Goal: Task Accomplishment & Management: Manage account settings

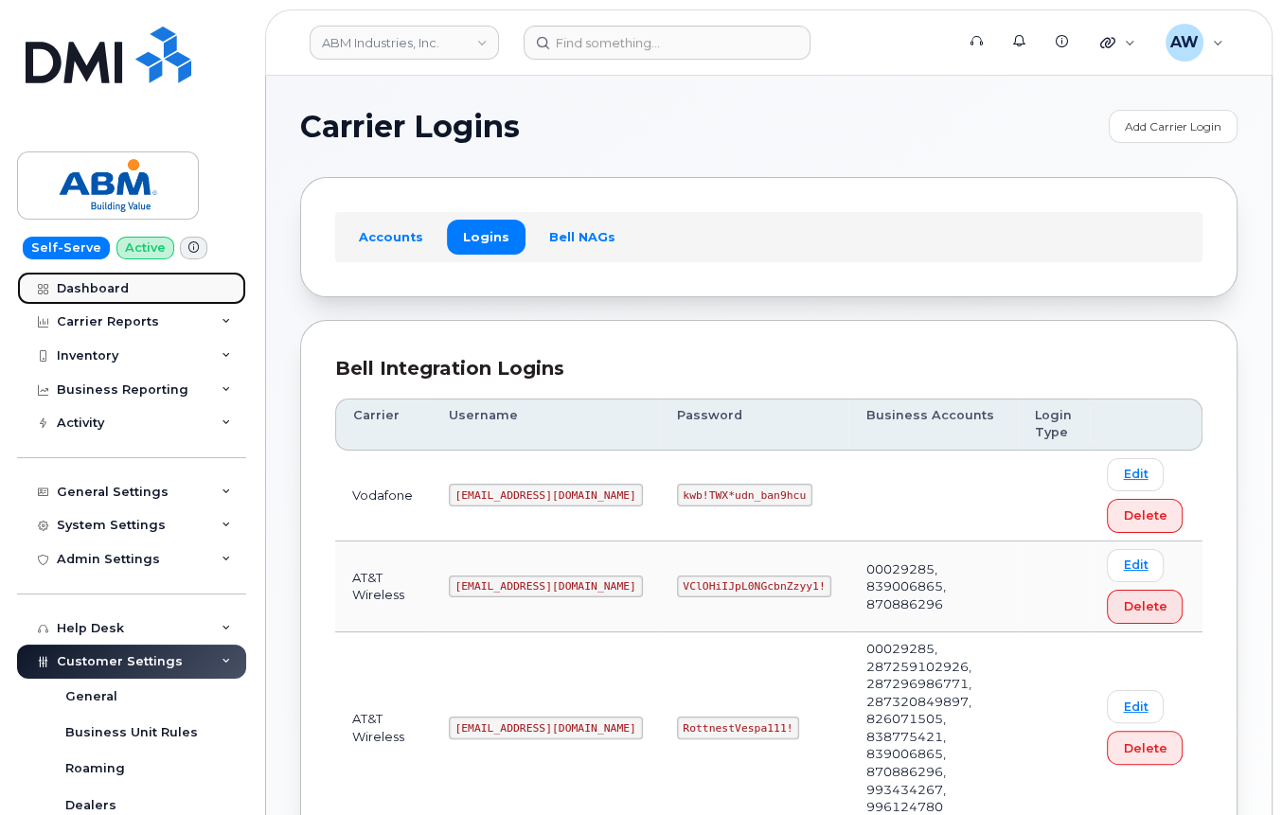
click at [131, 273] on link "Dashboard" at bounding box center [131, 289] width 229 height 34
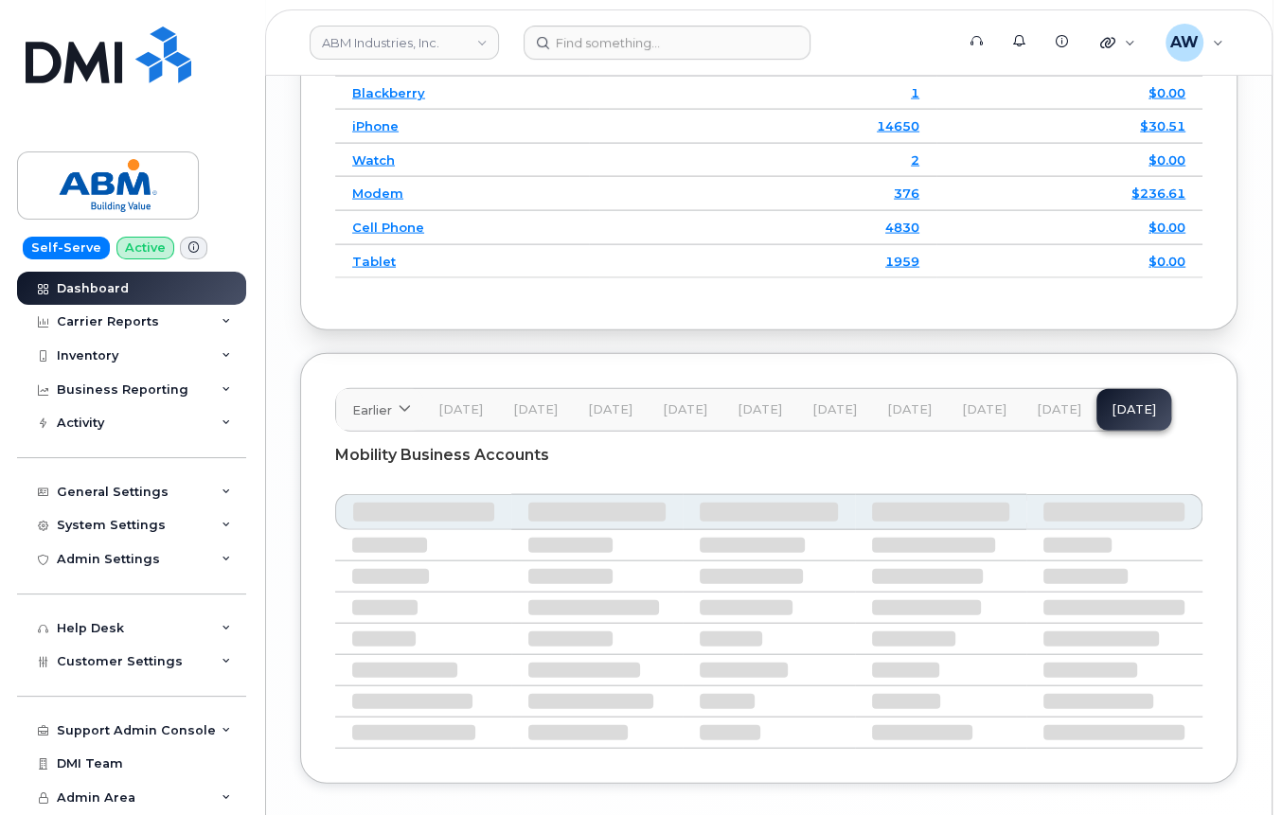
scroll to position [3409, 0]
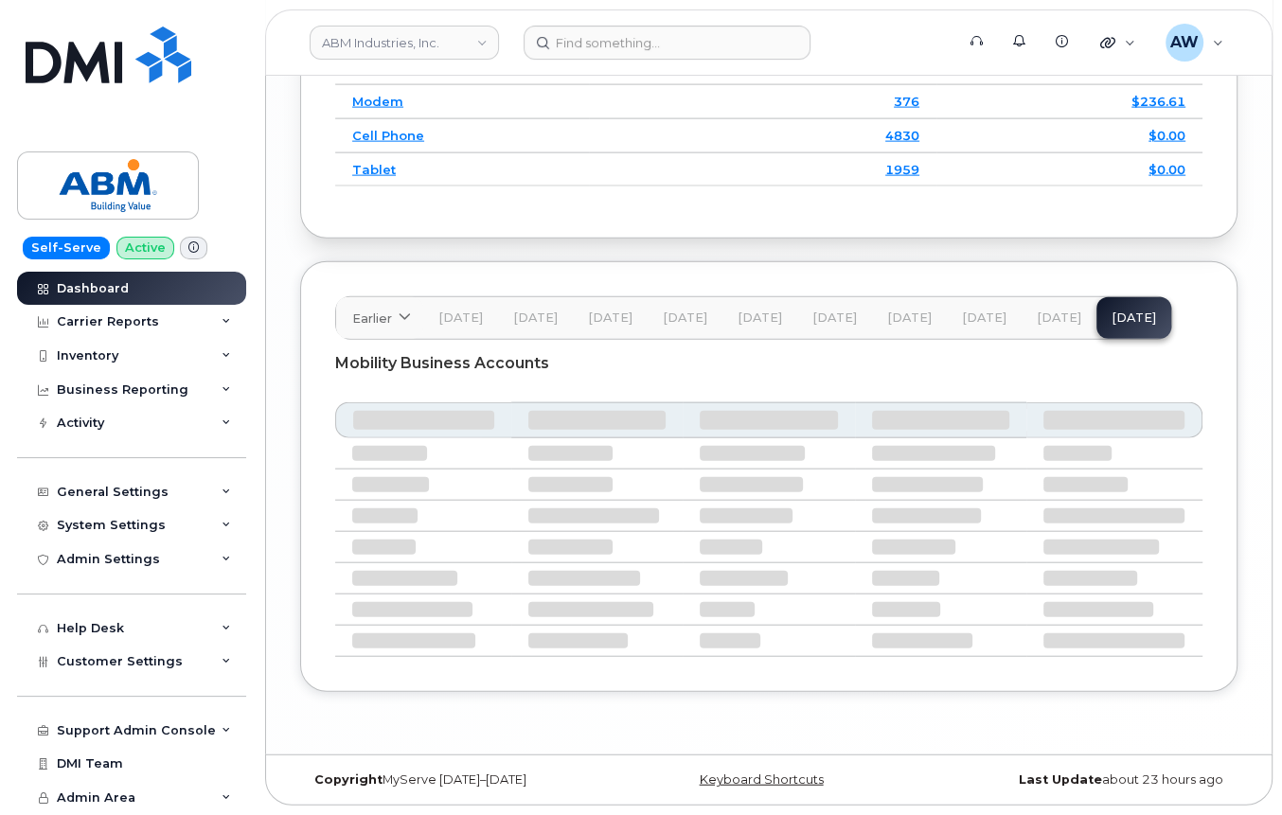
drag, startPoint x: 970, startPoint y: 332, endPoint x: 961, endPoint y: 324, distance: 12.1
click at [970, 330] on button "[DATE]" at bounding box center [984, 318] width 75 height 42
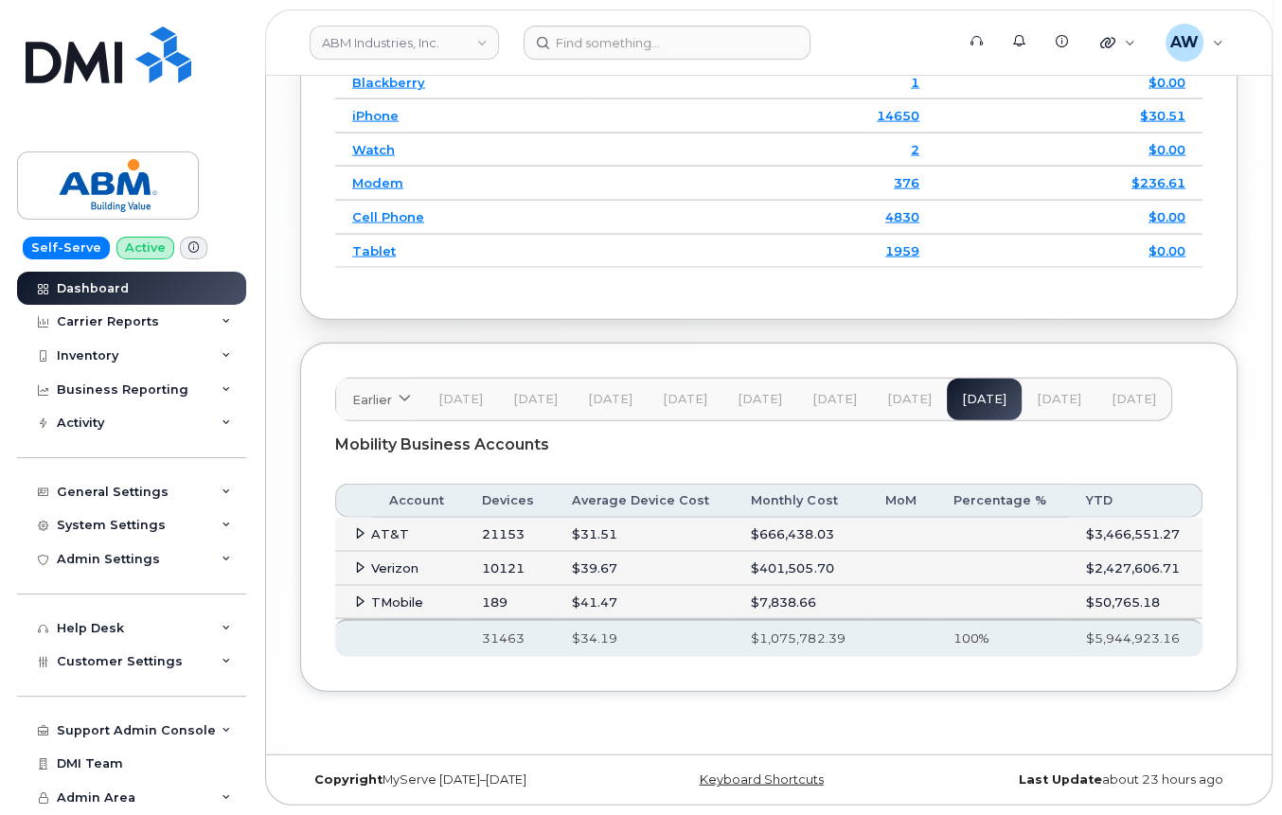
scroll to position [3328, 0]
click at [402, 533] on td "AT&T" at bounding box center [400, 535] width 130 height 34
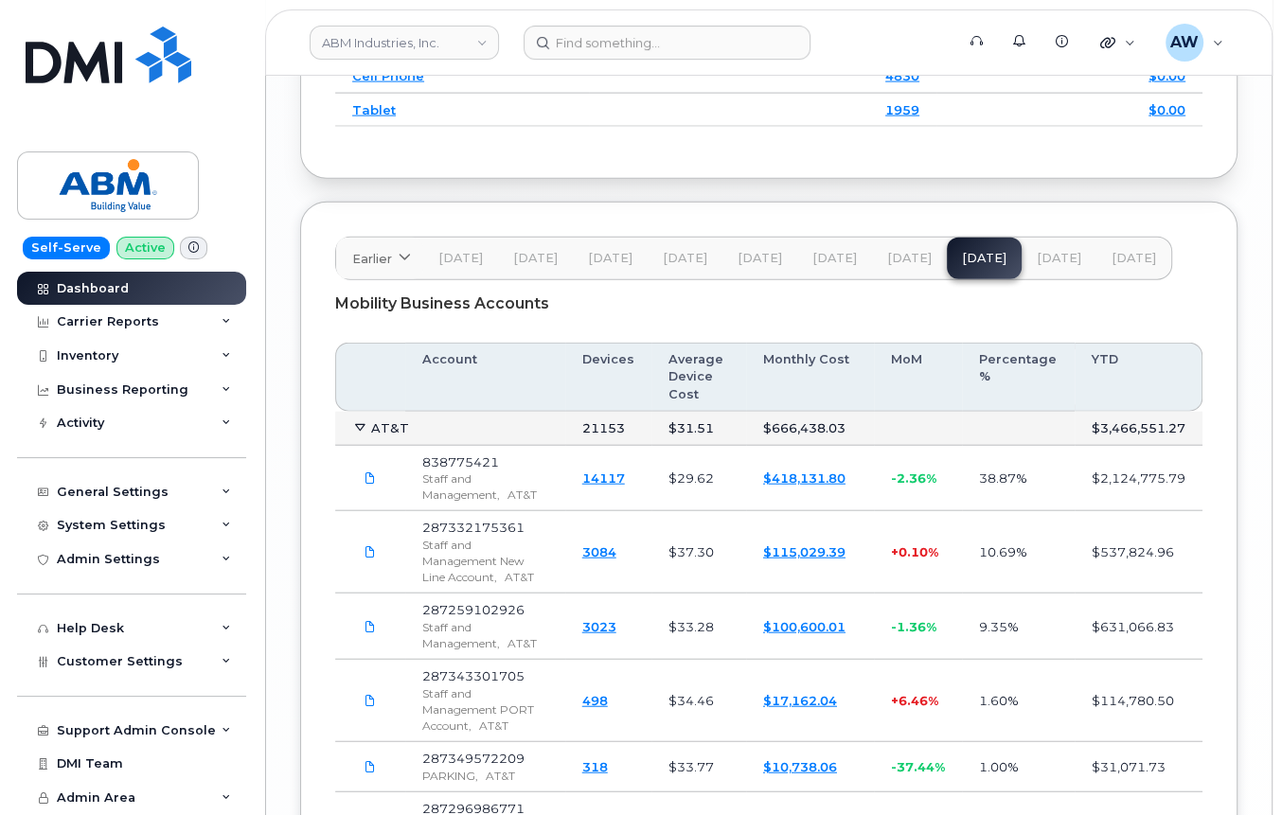
scroll to position [3580, 0]
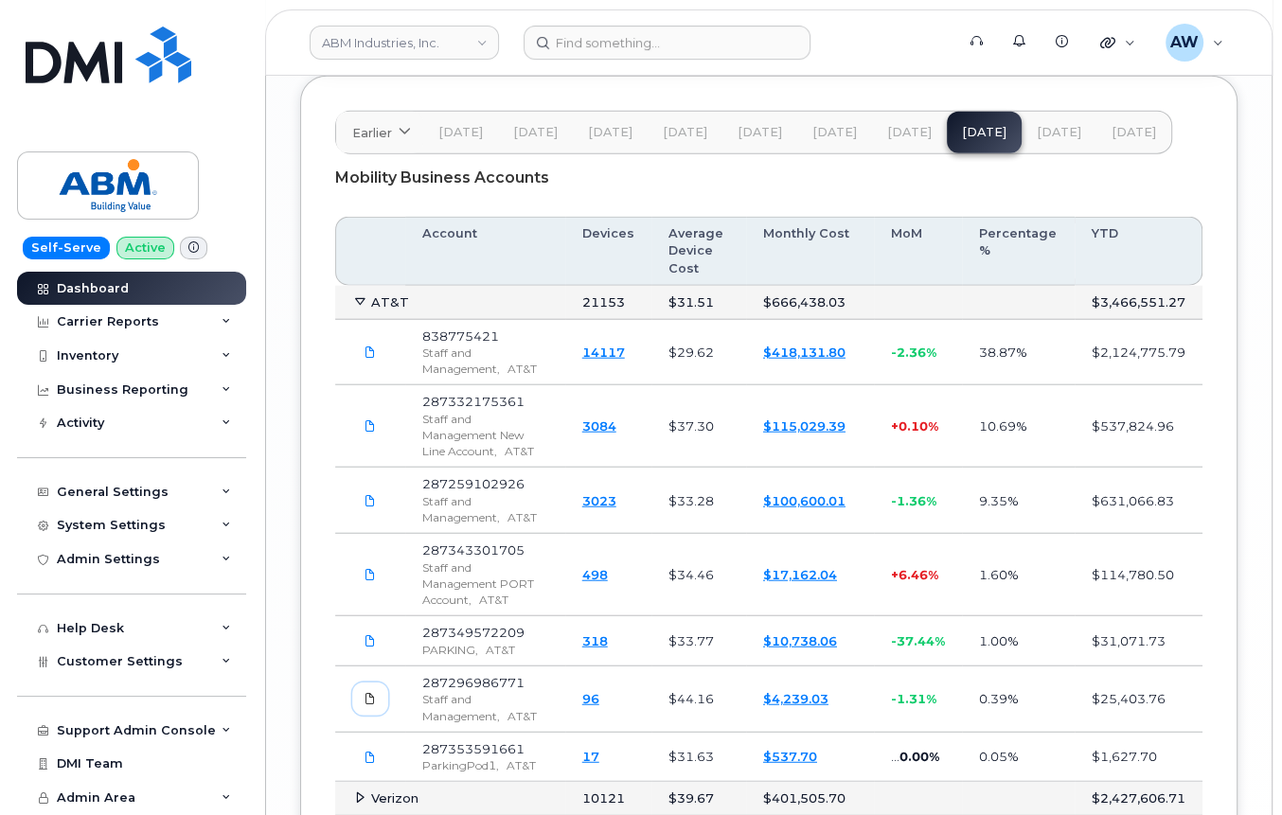
click at [367, 690] on span at bounding box center [370, 698] width 17 height 17
click at [203, 328] on div "Carrier Reports" at bounding box center [131, 322] width 229 height 34
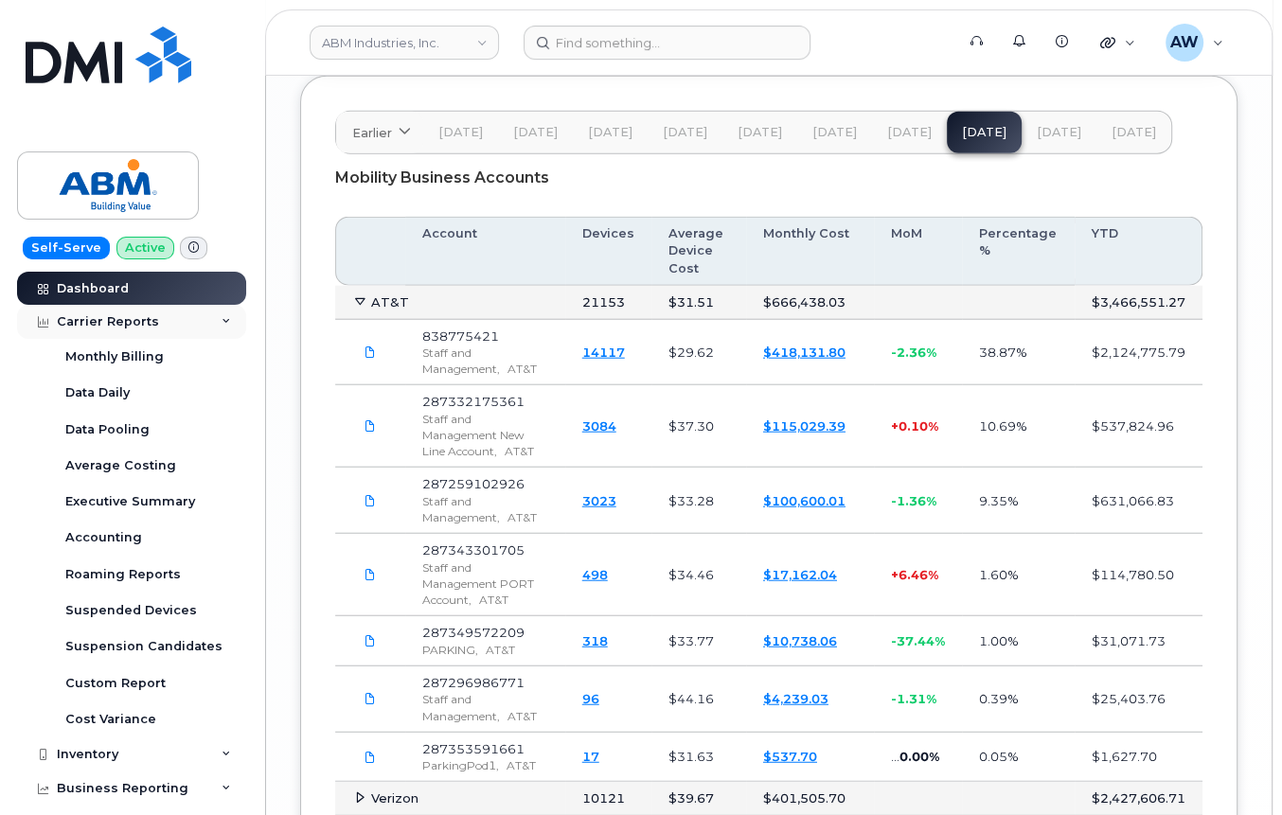
click at [205, 325] on div "Carrier Reports" at bounding box center [131, 322] width 229 height 34
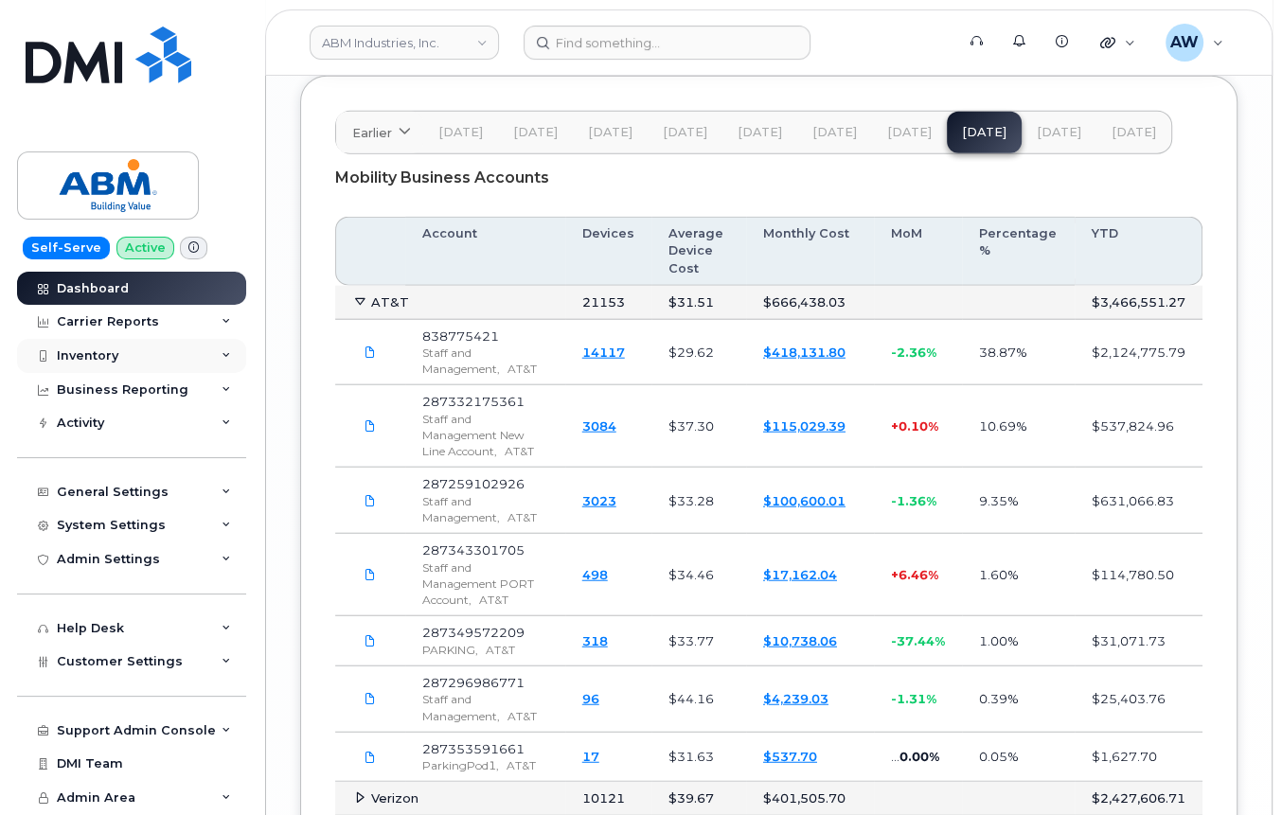
click at [199, 357] on div "Inventory" at bounding box center [131, 356] width 229 height 34
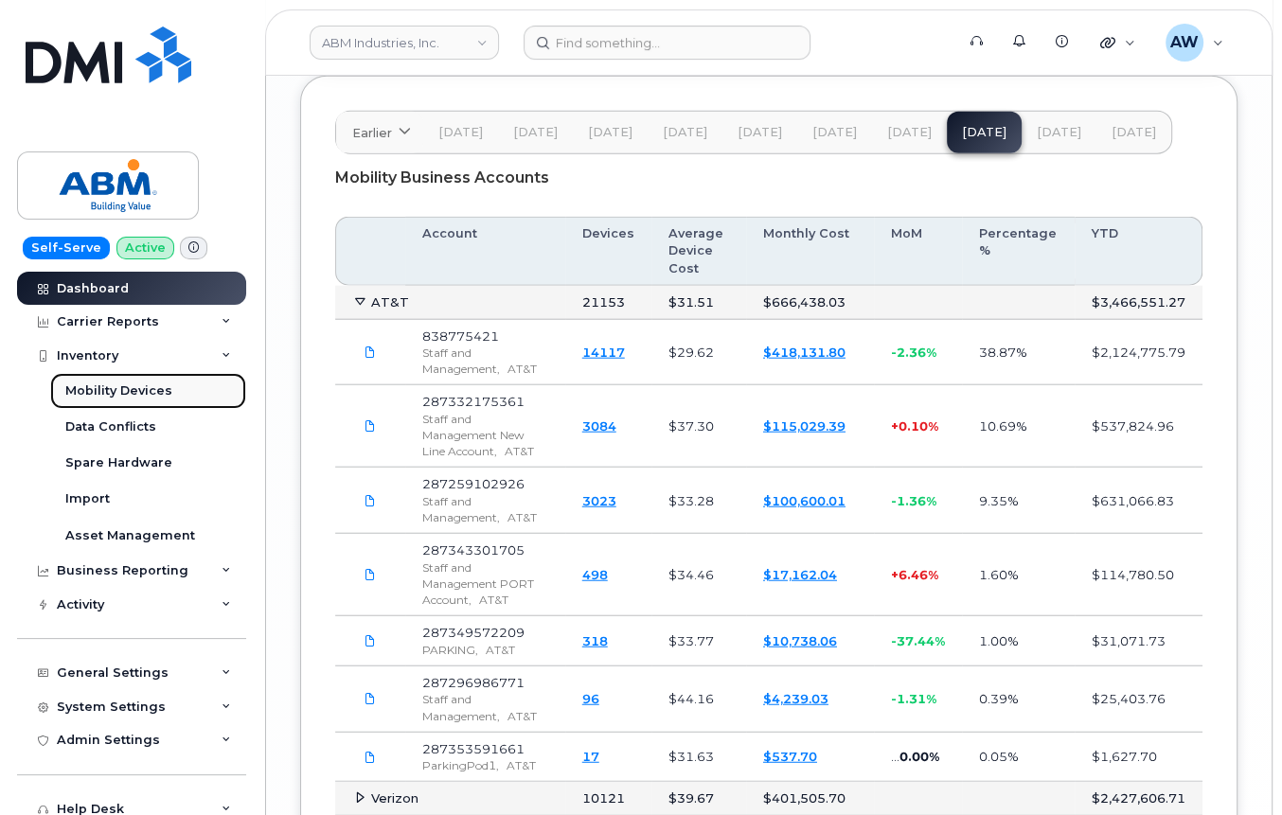
click at [190, 385] on link "Mobility Devices" at bounding box center [148, 391] width 196 height 36
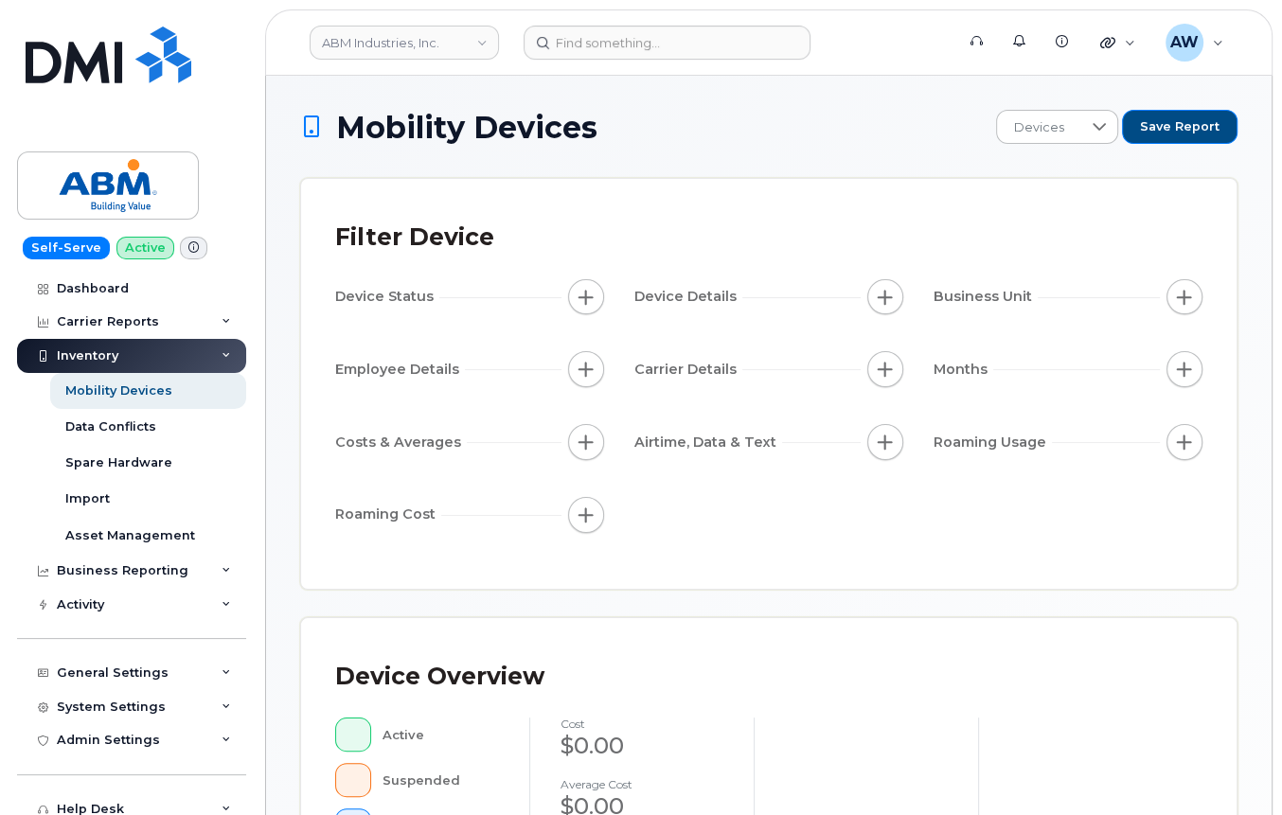
click at [578, 300] on div "Filter Device Device Status Device Details Business Unit Employee Details Carri…" at bounding box center [768, 384] width 867 height 342
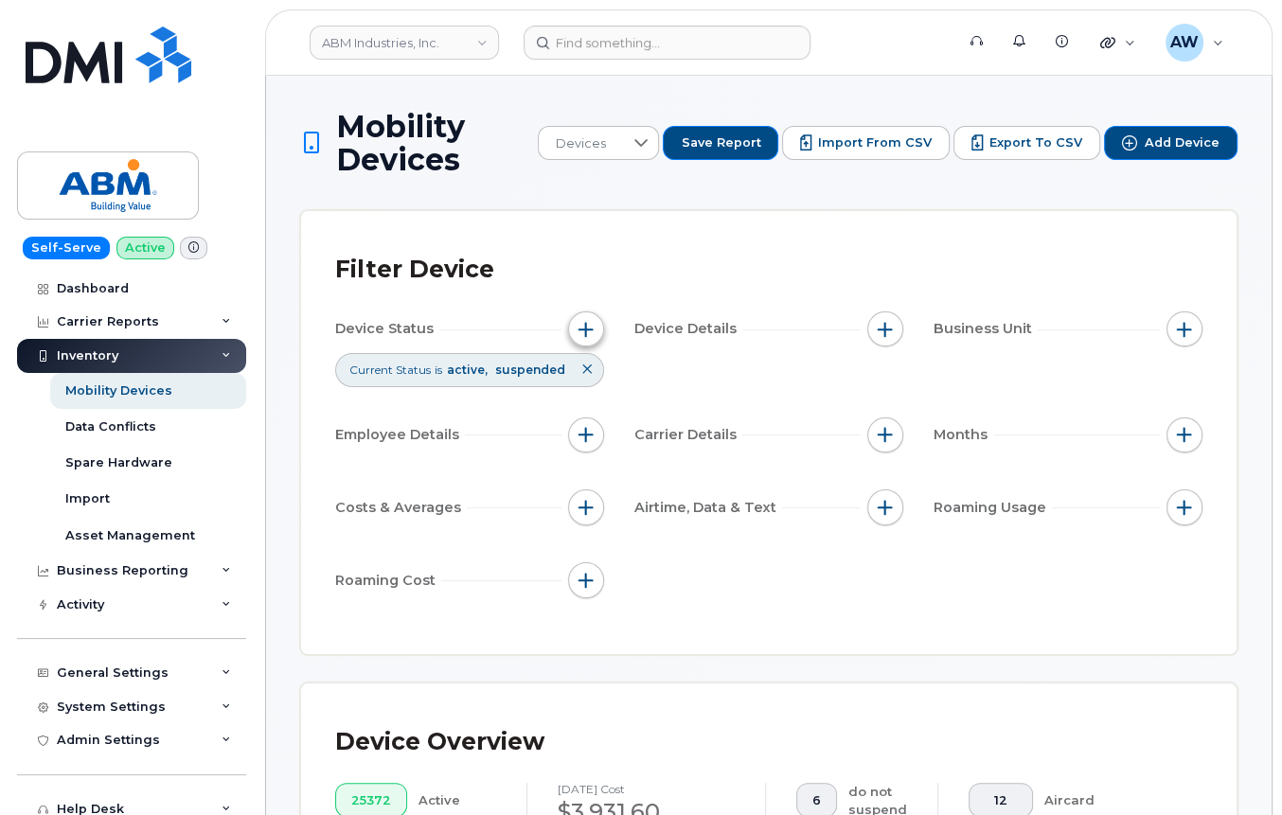
click at [585, 339] on button "button" at bounding box center [586, 330] width 36 height 36
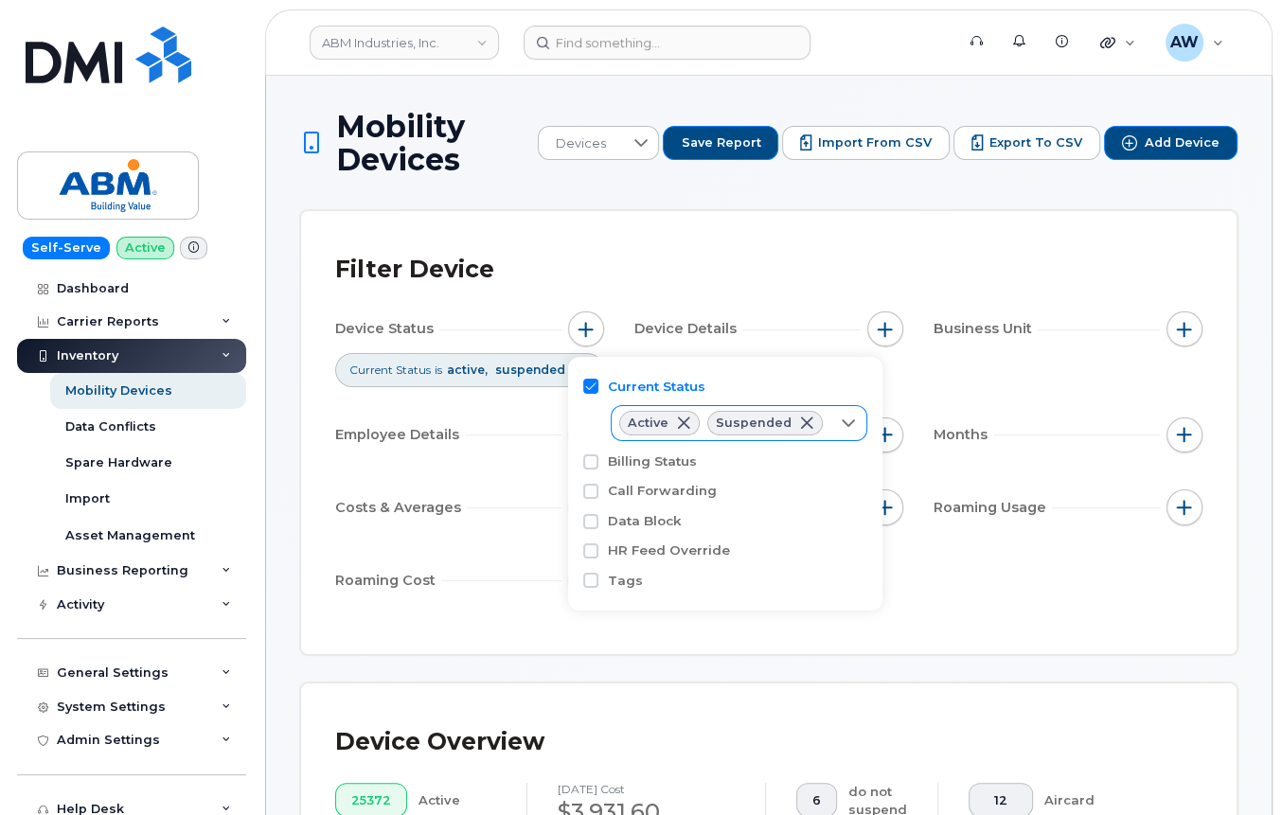
click at [852, 426] on div at bounding box center [848, 423] width 36 height 34
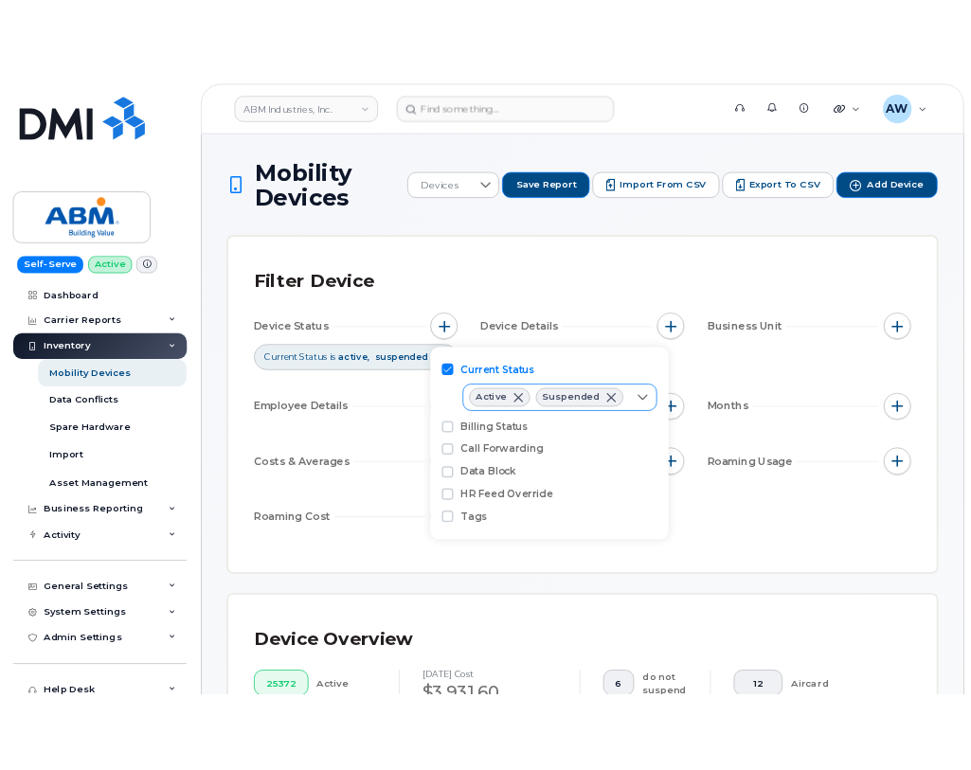
scroll to position [9, 78]
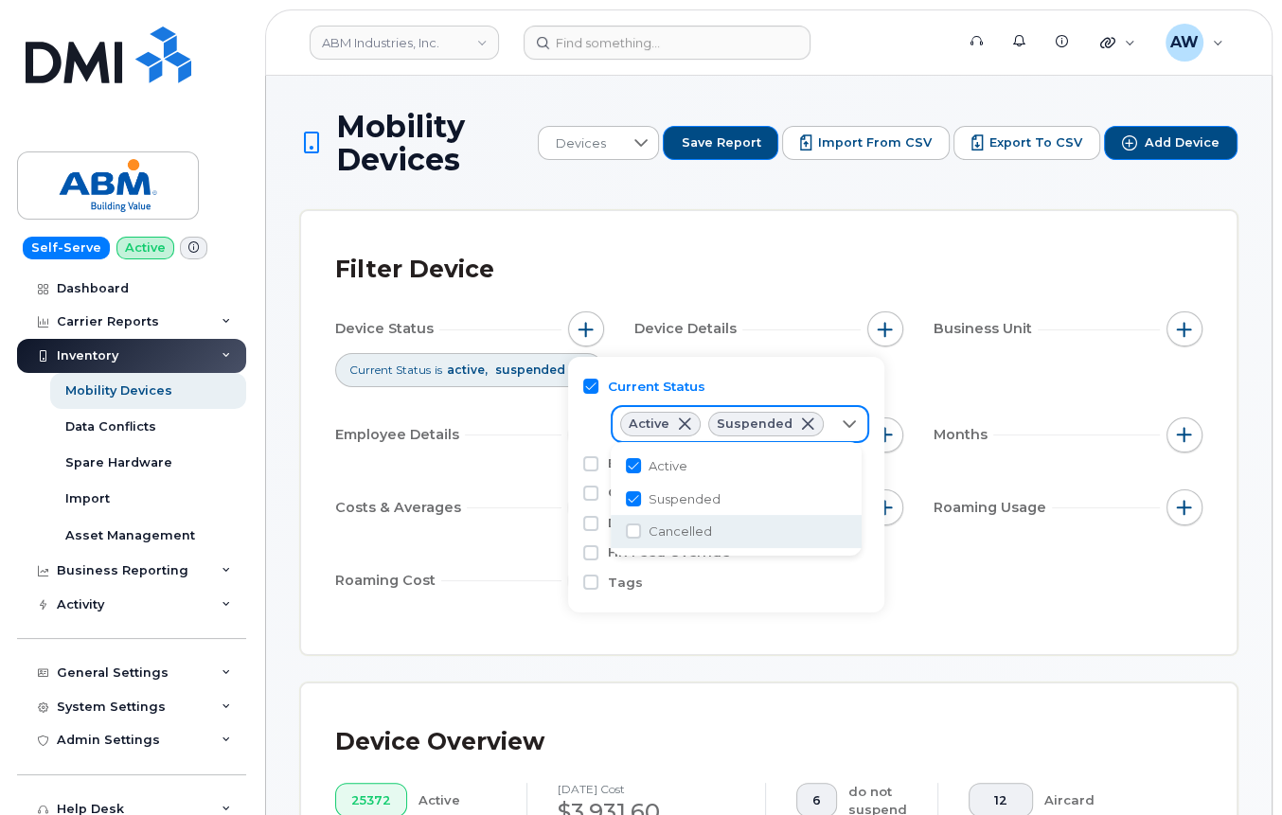
click at [693, 538] on span "Cancelled" at bounding box center [680, 532] width 63 height 18
checkbox input "true"
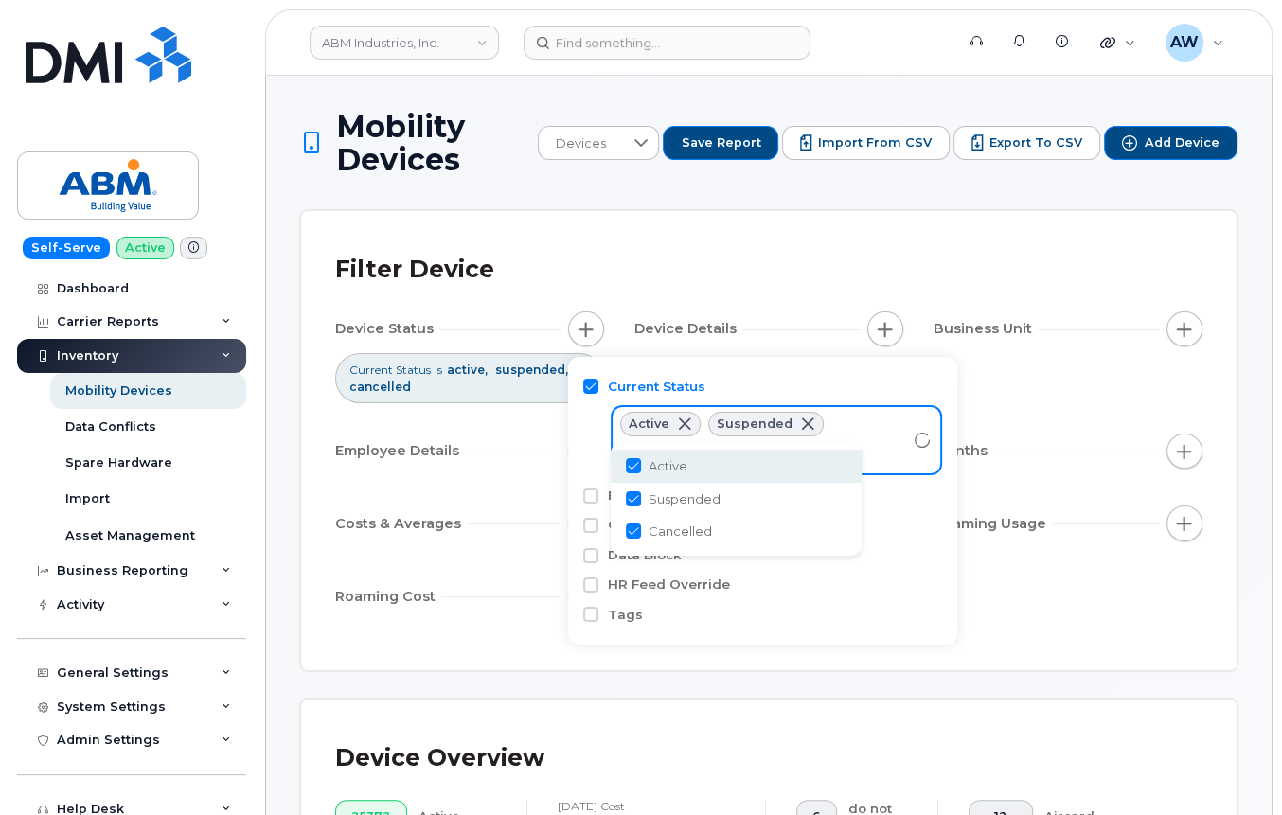
click at [1063, 371] on div "Device Status Current Status is active suspended cancelled Device Details Busin…" at bounding box center [768, 467] width 867 height 310
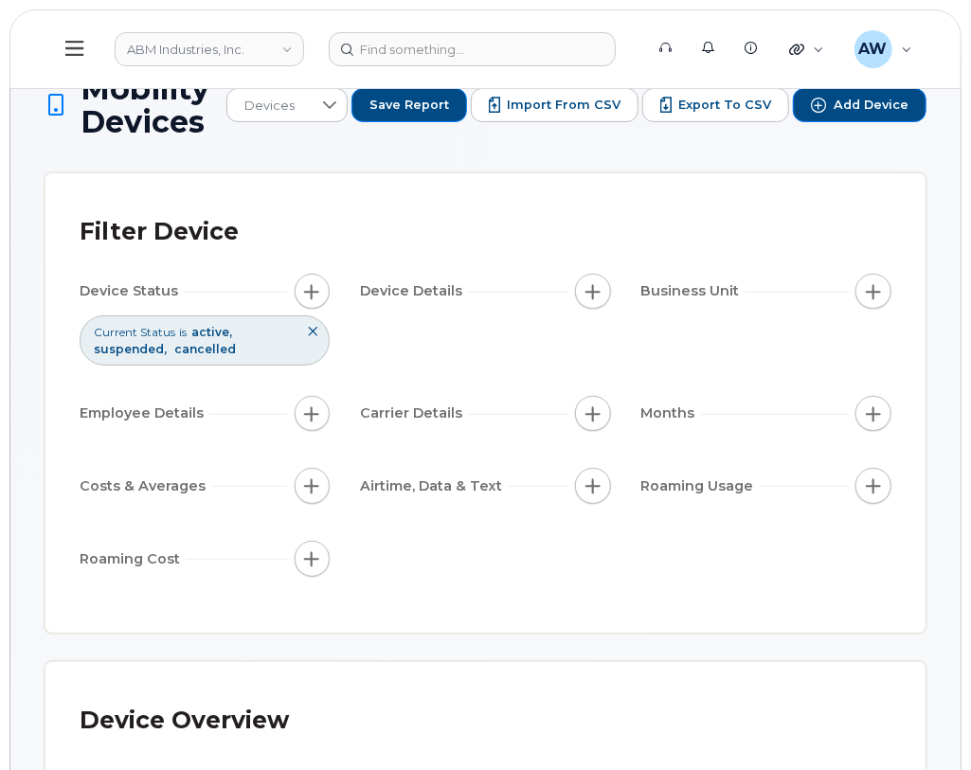
scroll to position [0, 0]
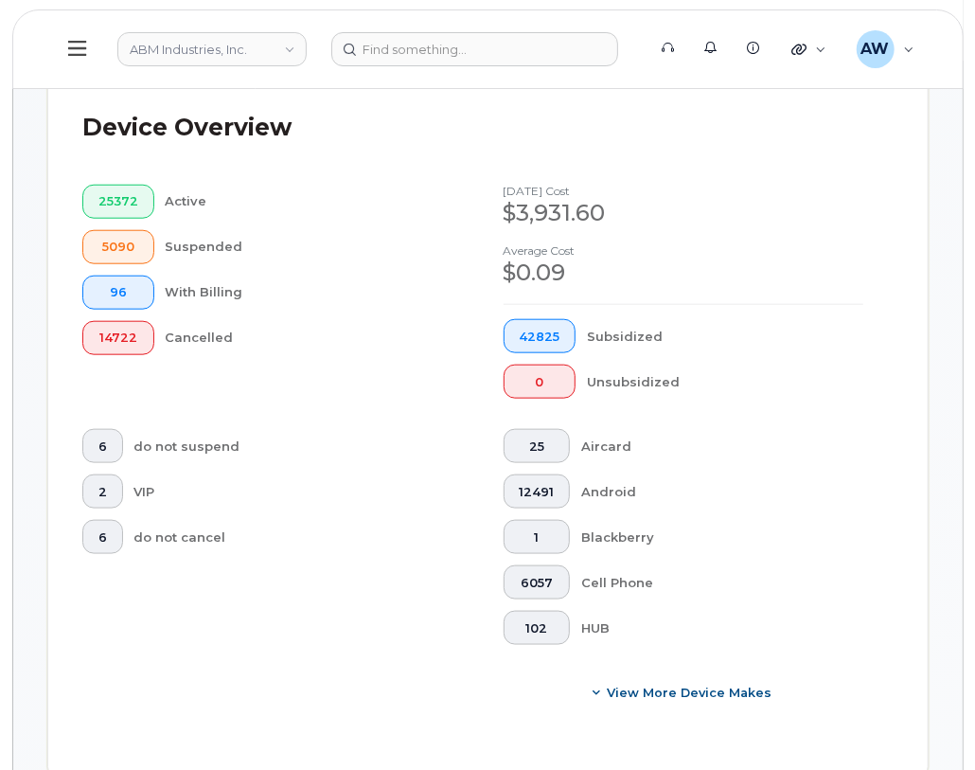
scroll to position [1136, 0]
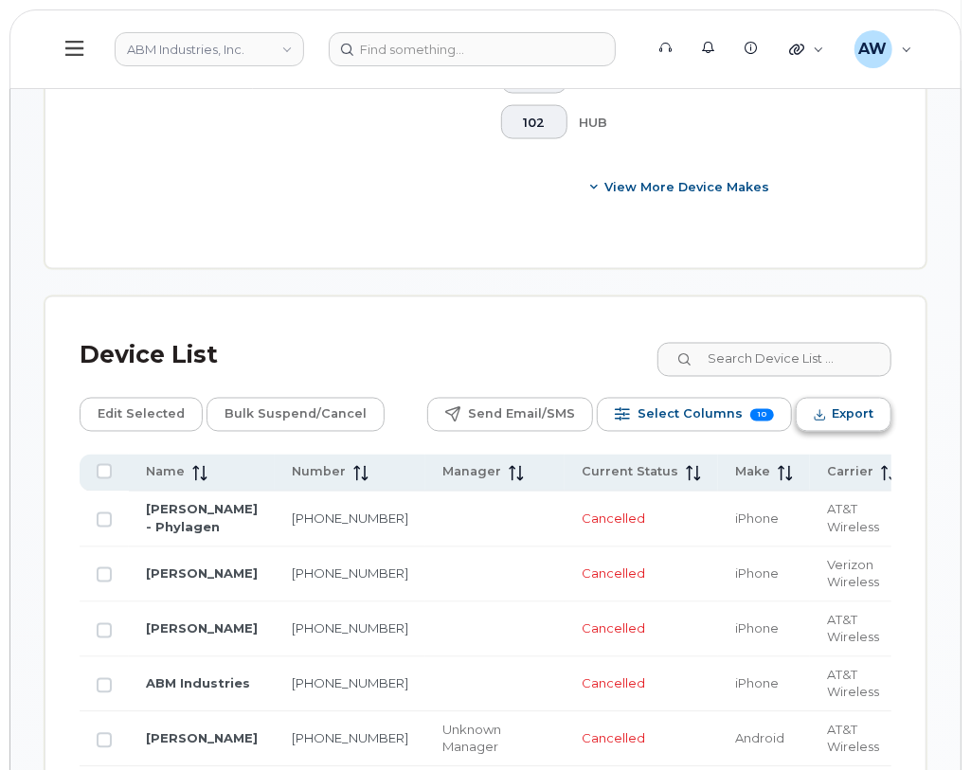
click at [833, 402] on span "Export" at bounding box center [852, 415] width 42 height 28
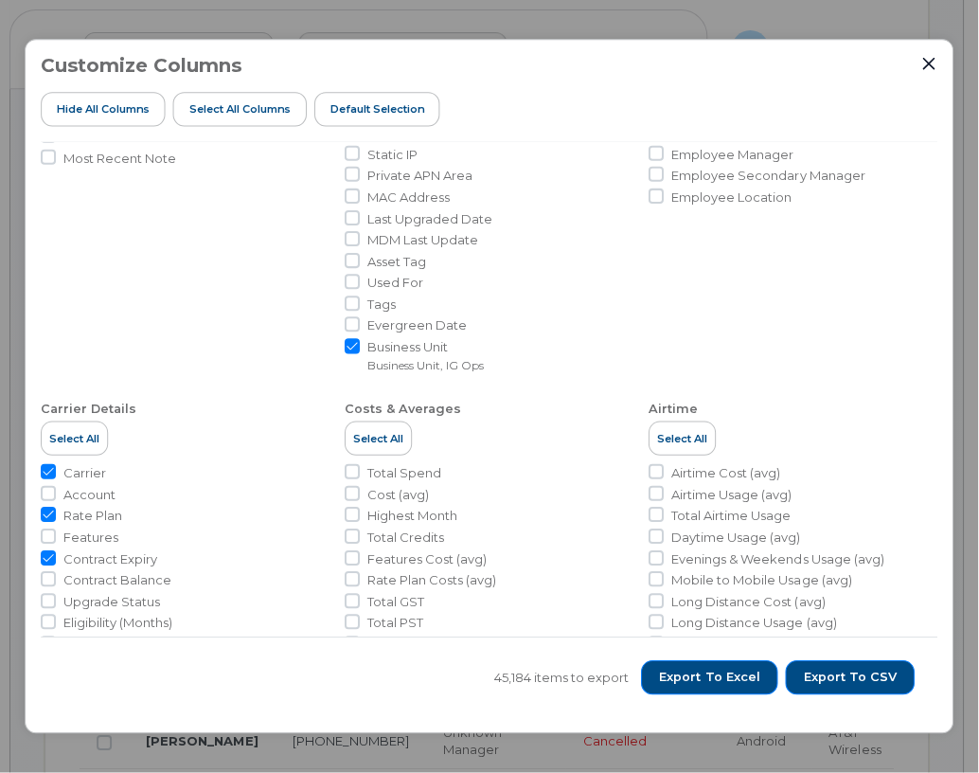
scroll to position [252, 0]
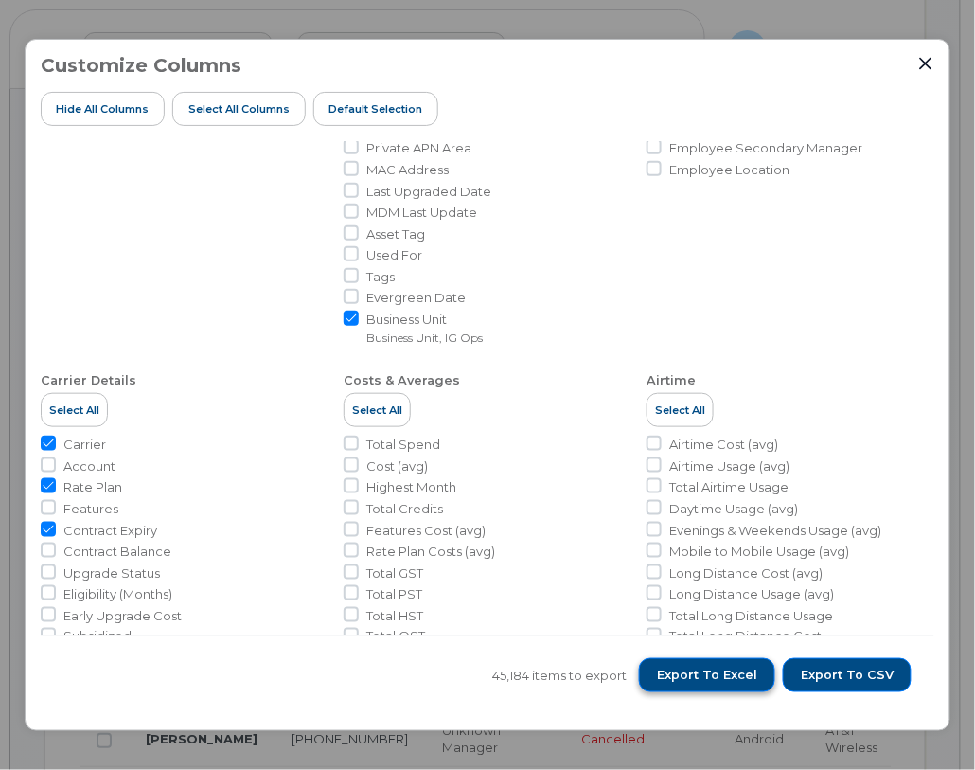
click at [705, 674] on span "Export to Excel" at bounding box center [707, 675] width 100 height 17
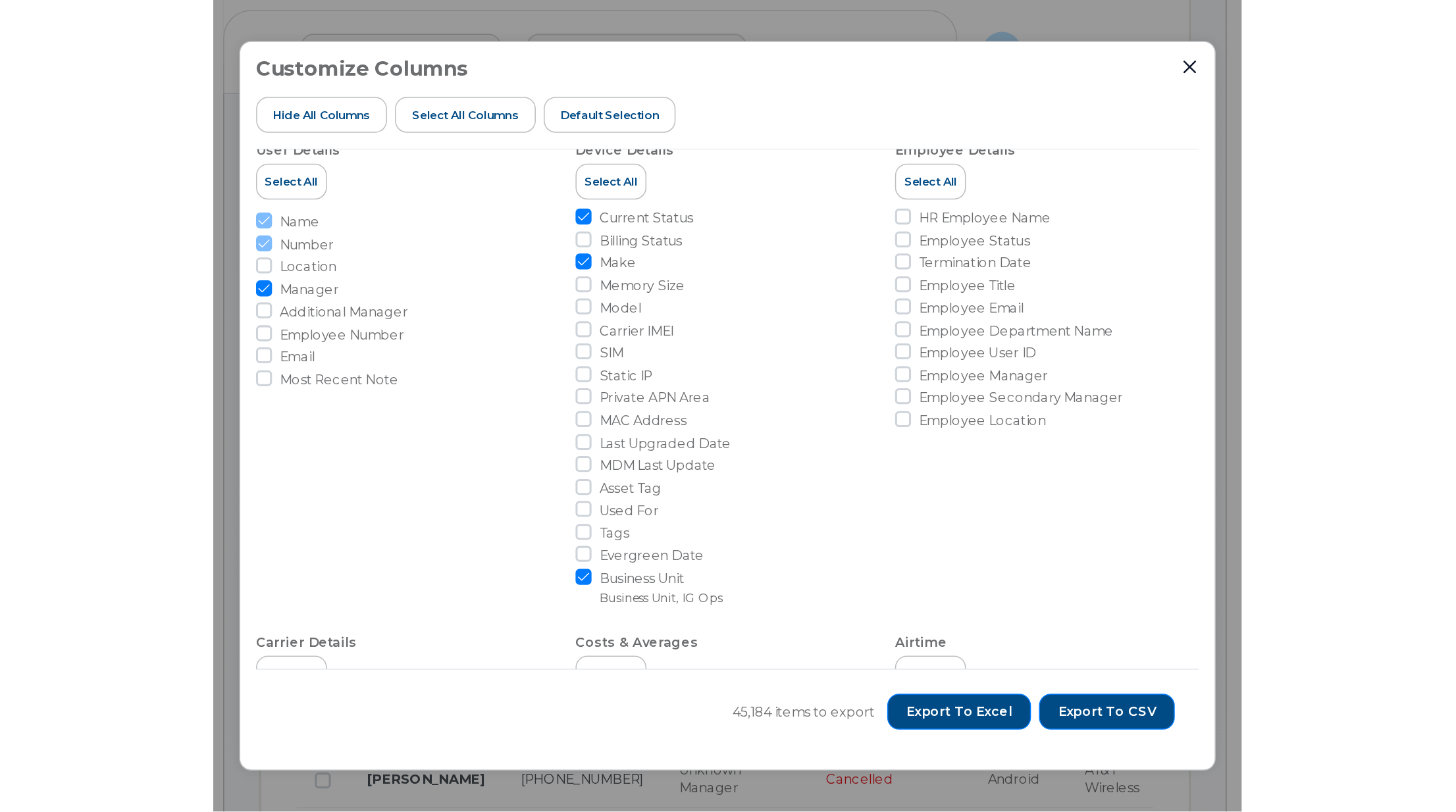
scroll to position [9, 0]
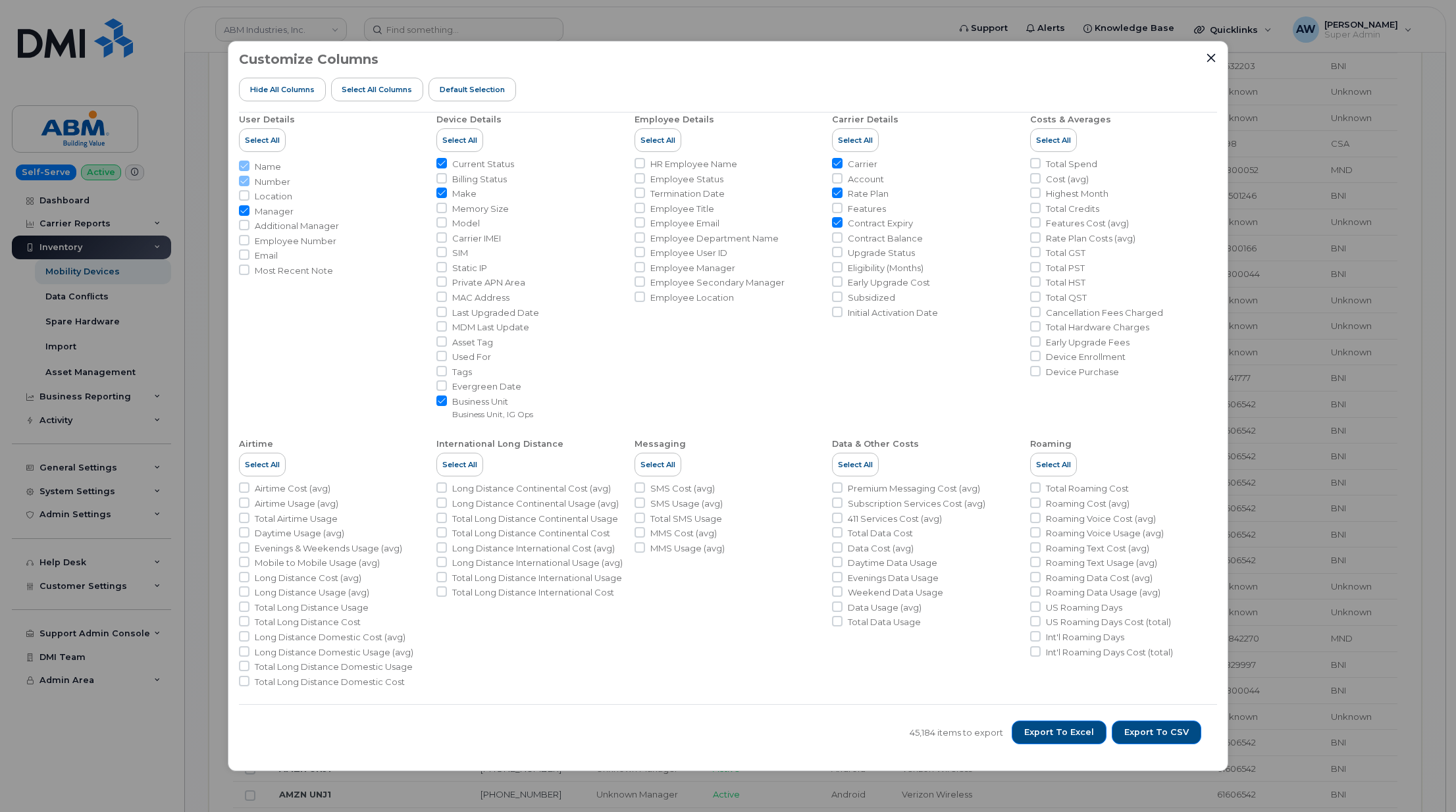
drag, startPoint x: 136, startPoint y: 64, endPoint x: 136, endPoint y: 103, distance: 39.0
click at [136, 64] on div "Customize Columns Hide All Columns Select all Columns Default Selection User De…" at bounding box center [728, 406] width 1456 height 812
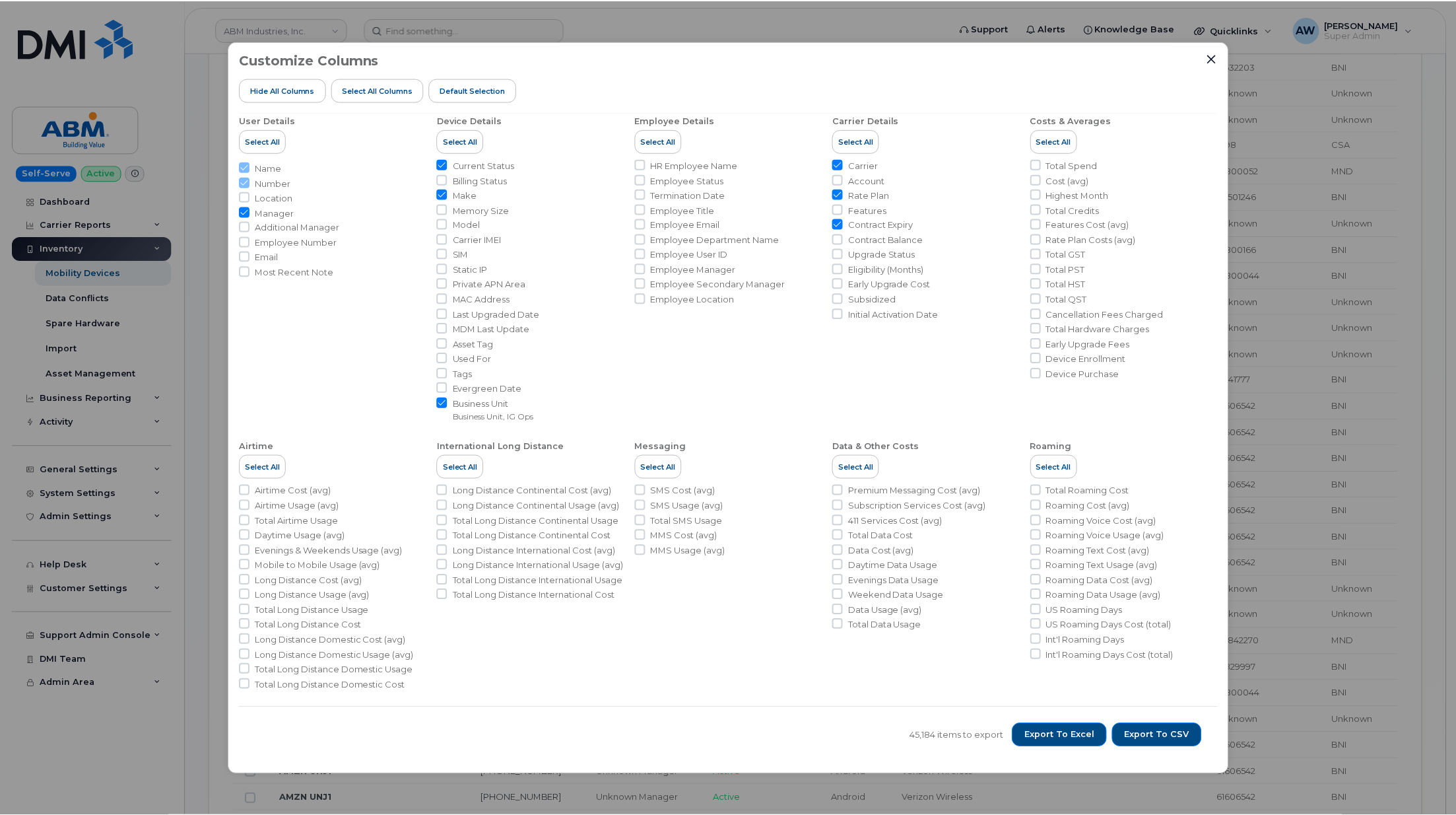
scroll to position [360, 0]
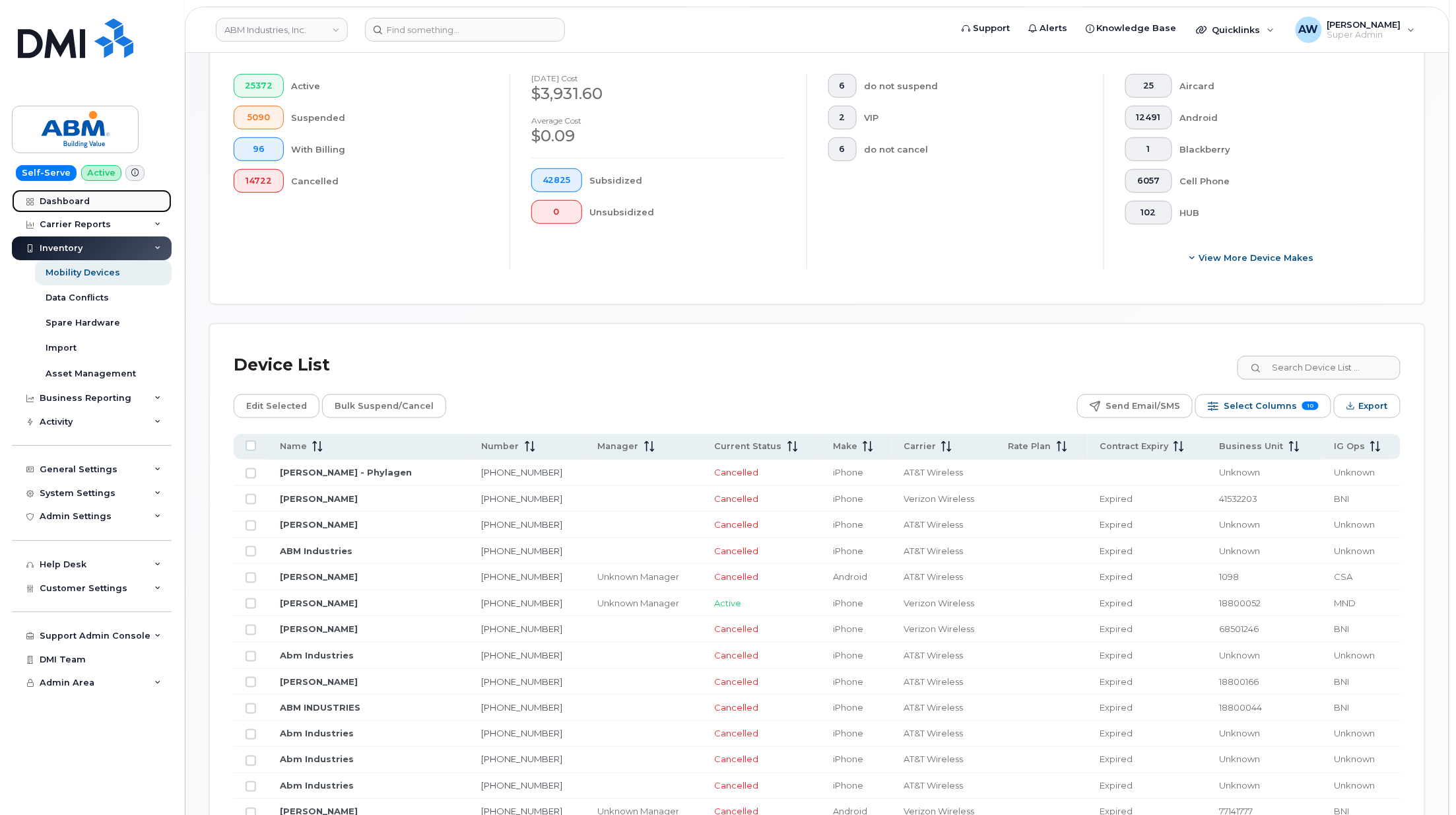
click at [89, 198] on link "Dashboard" at bounding box center [91, 201] width 160 height 24
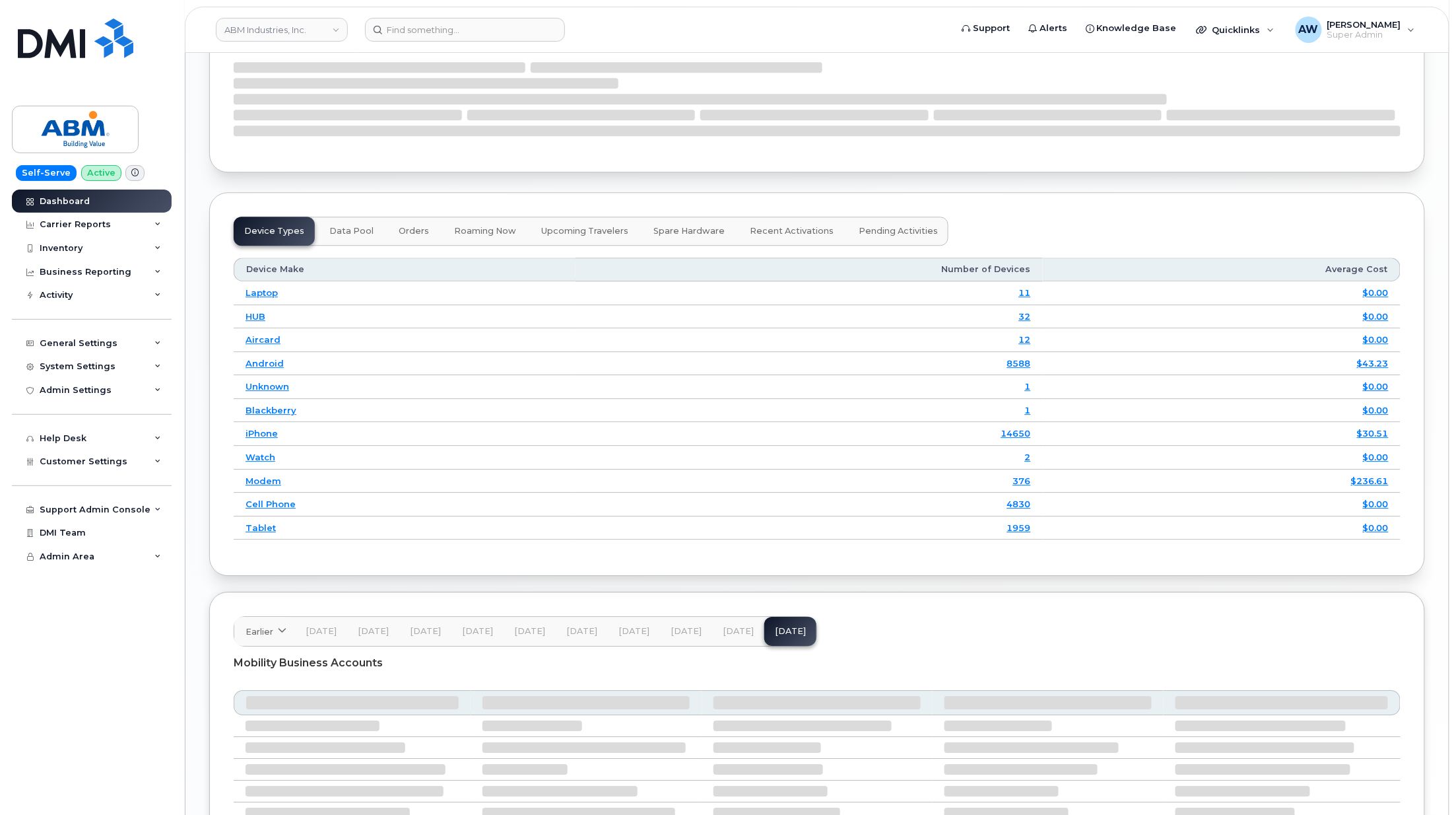
scroll to position [1616, 0]
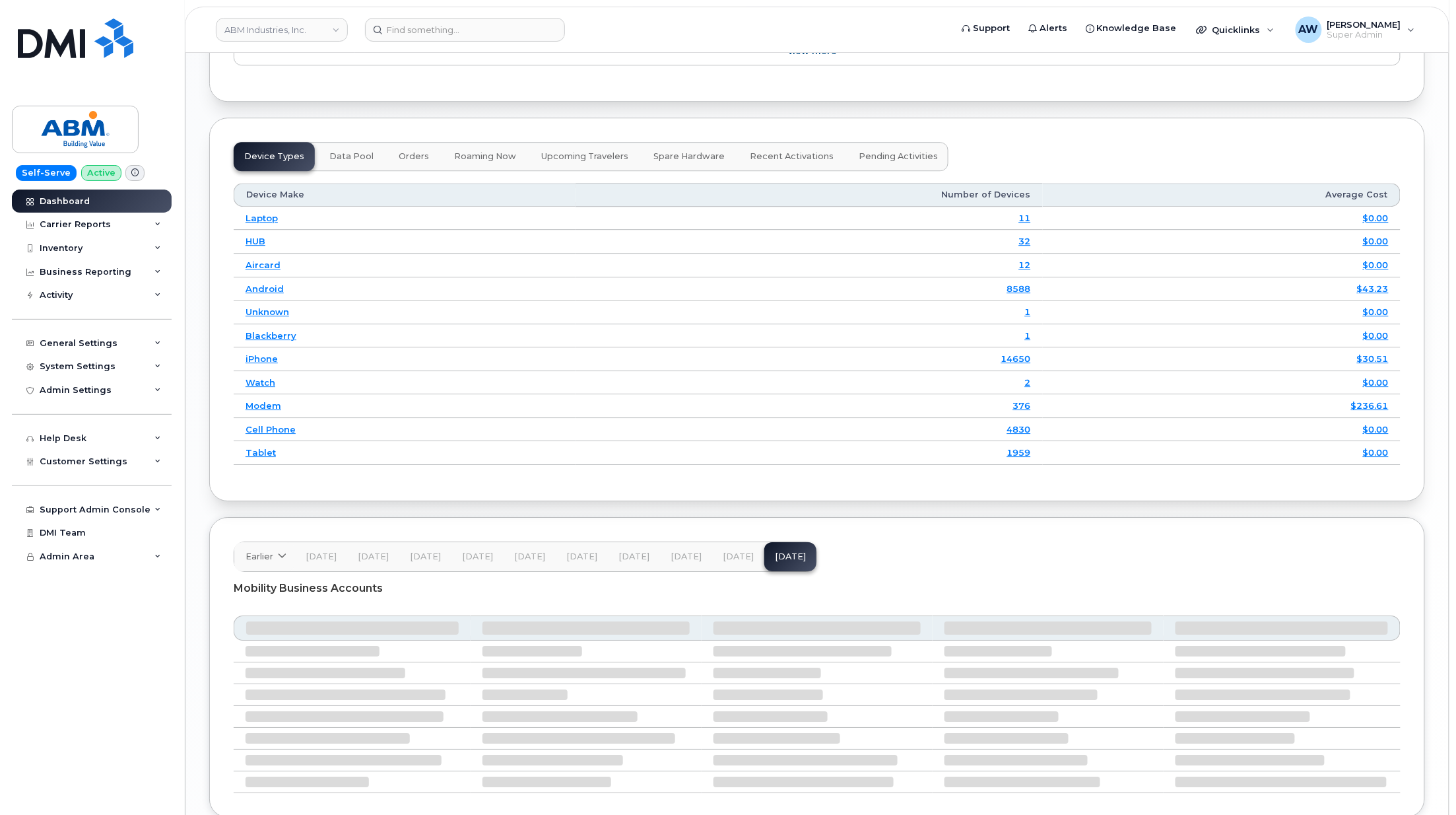
click at [735, 560] on button "[DATE]" at bounding box center [738, 556] width 52 height 29
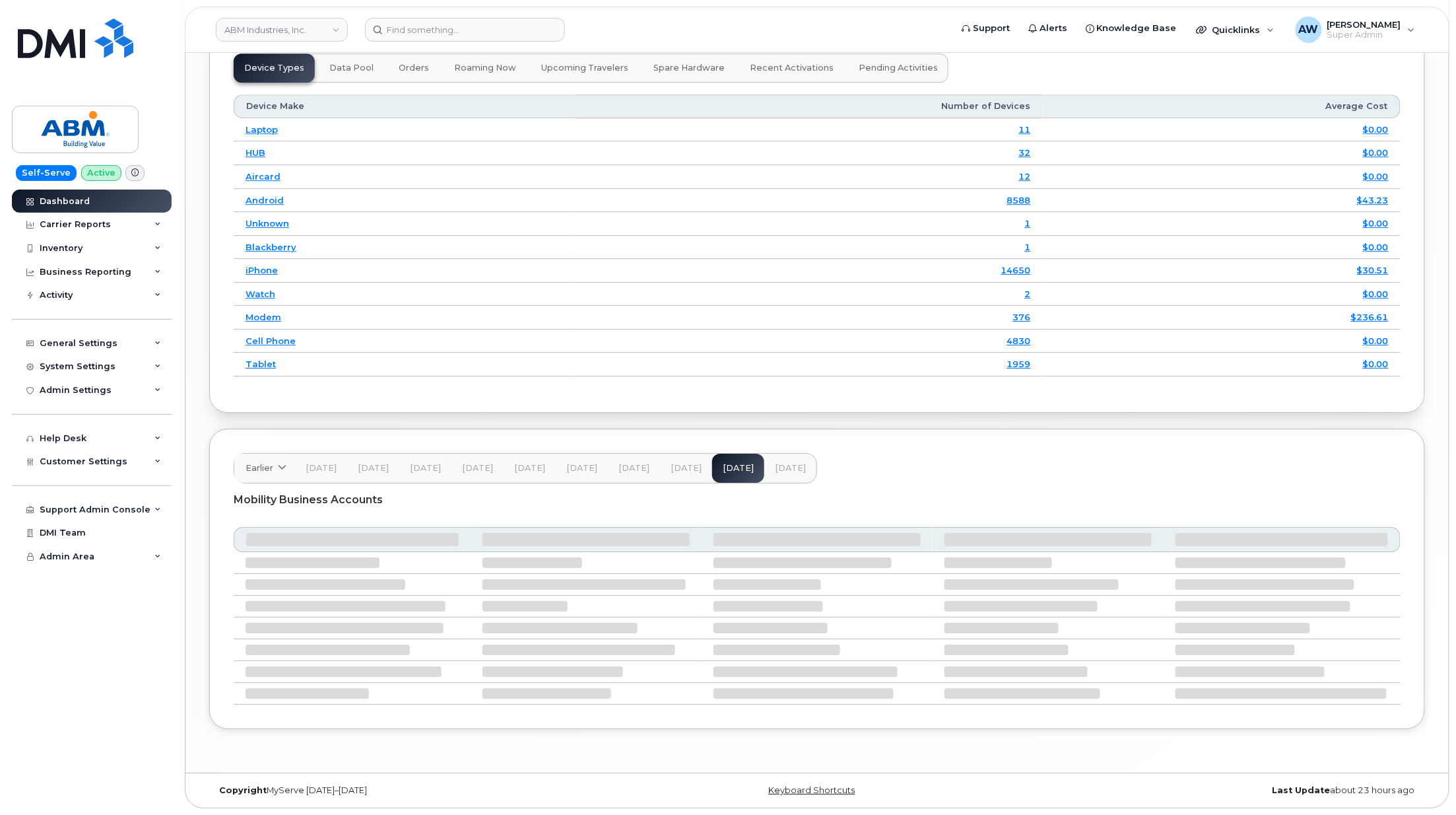
scroll to position [1643, 0]
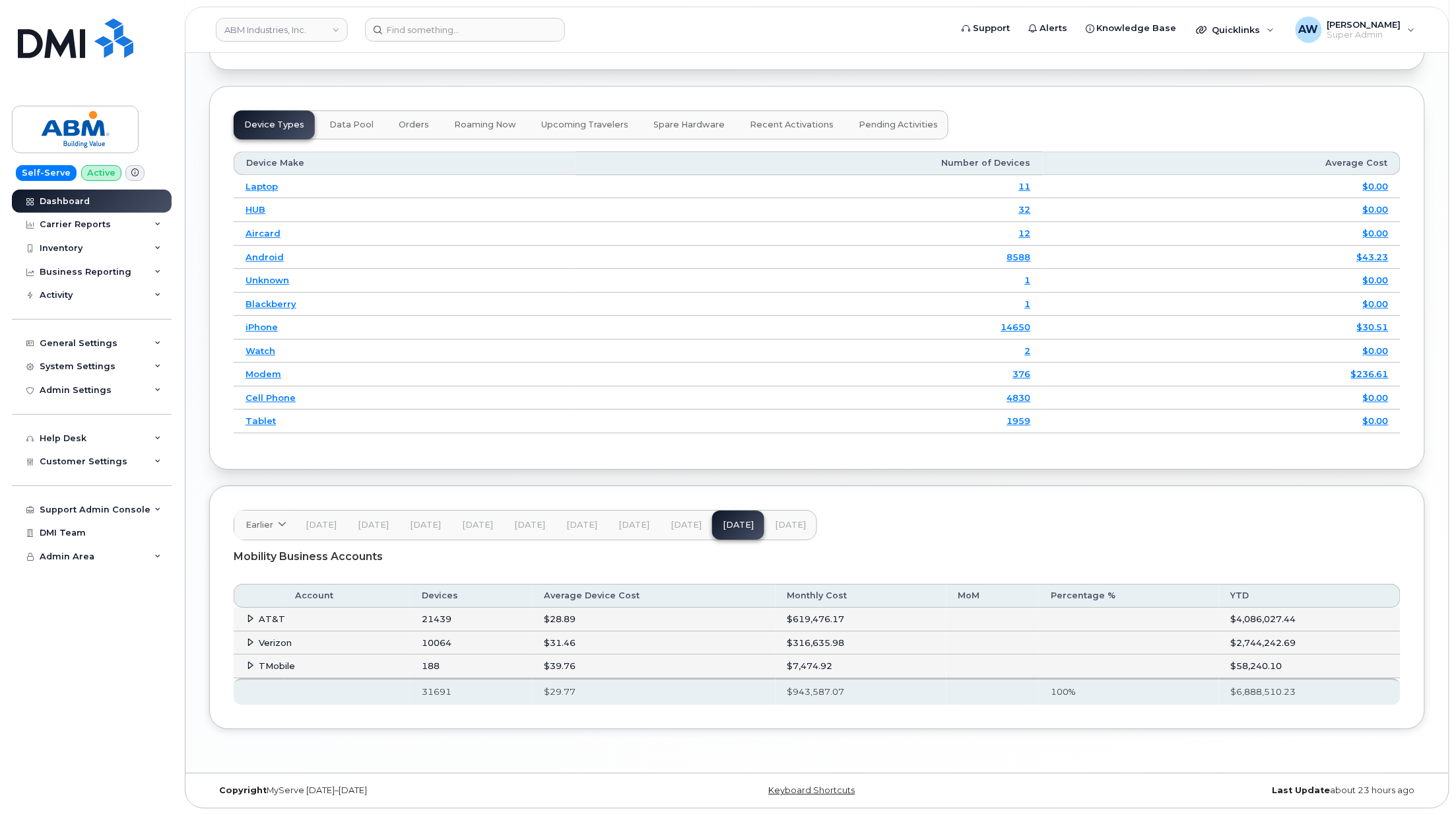
click at [689, 510] on button "[DATE]" at bounding box center [686, 525] width 52 height 29
click at [727, 526] on span "[DATE]" at bounding box center [738, 524] width 31 height 10
click at [684, 534] on button "[DATE]" at bounding box center [686, 525] width 52 height 29
click at [272, 25] on link "ABM Industries, Inc." at bounding box center [282, 30] width 132 height 24
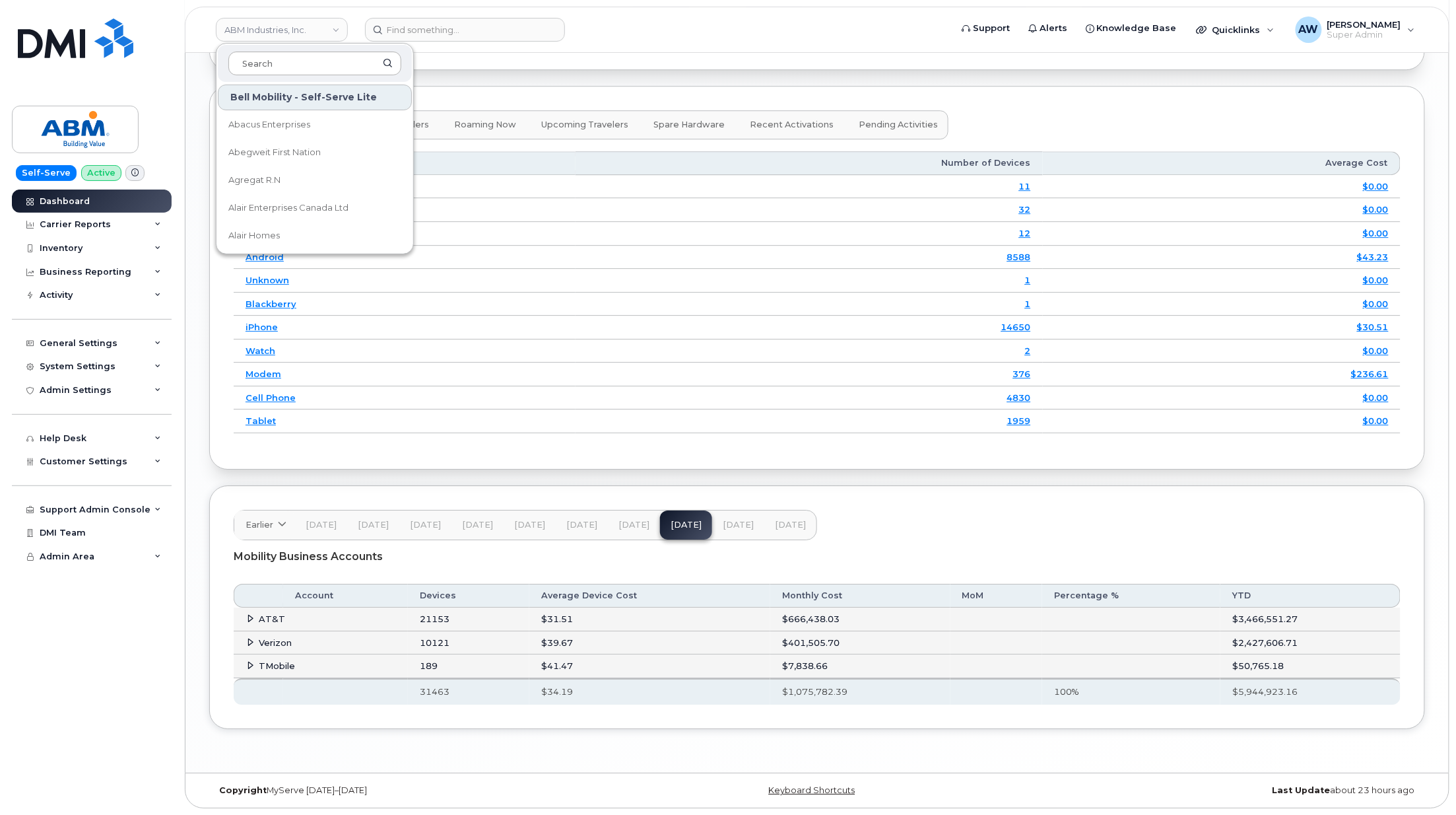
click at [294, 63] on input at bounding box center [315, 63] width 173 height 24
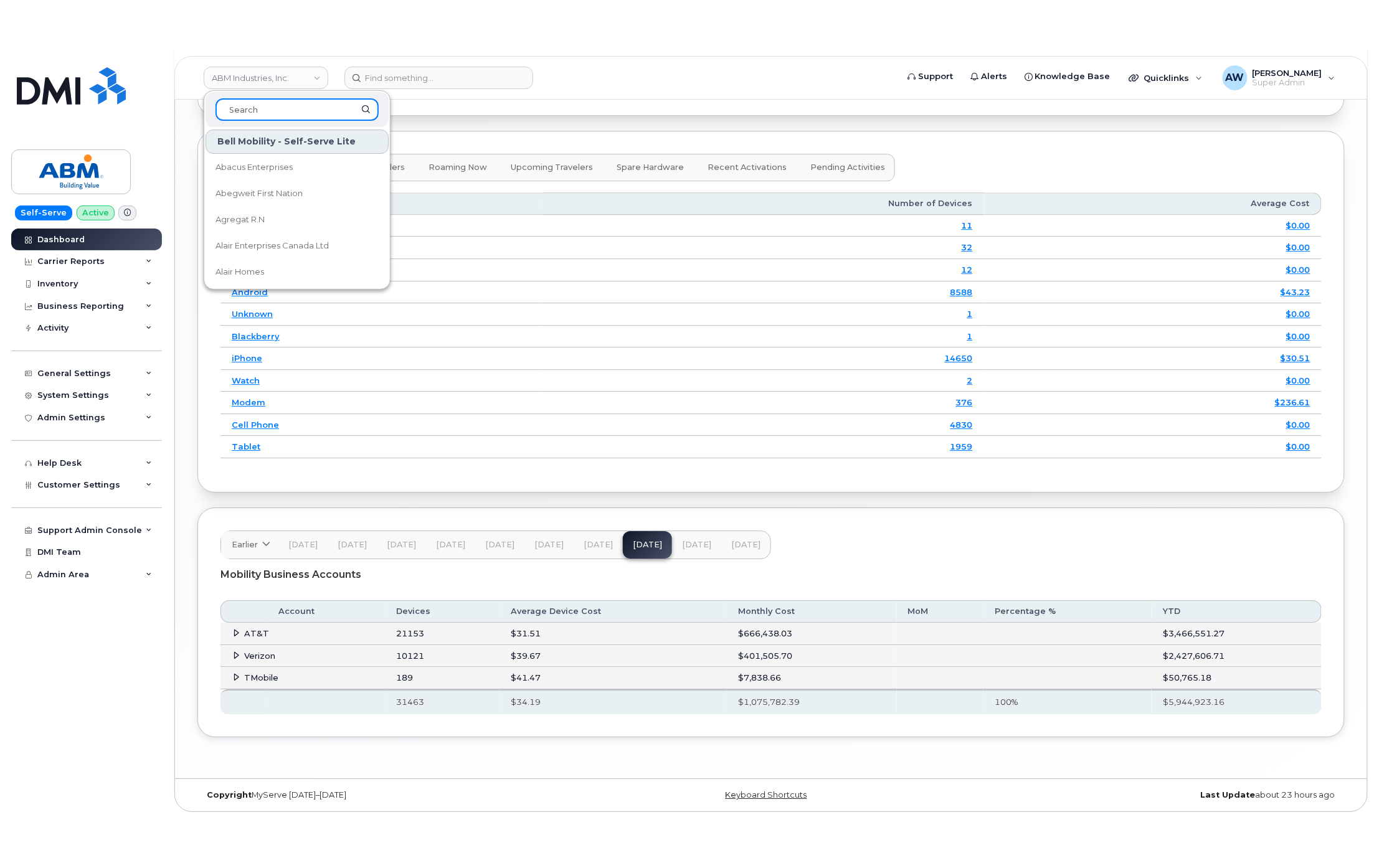
scroll to position [1450, 0]
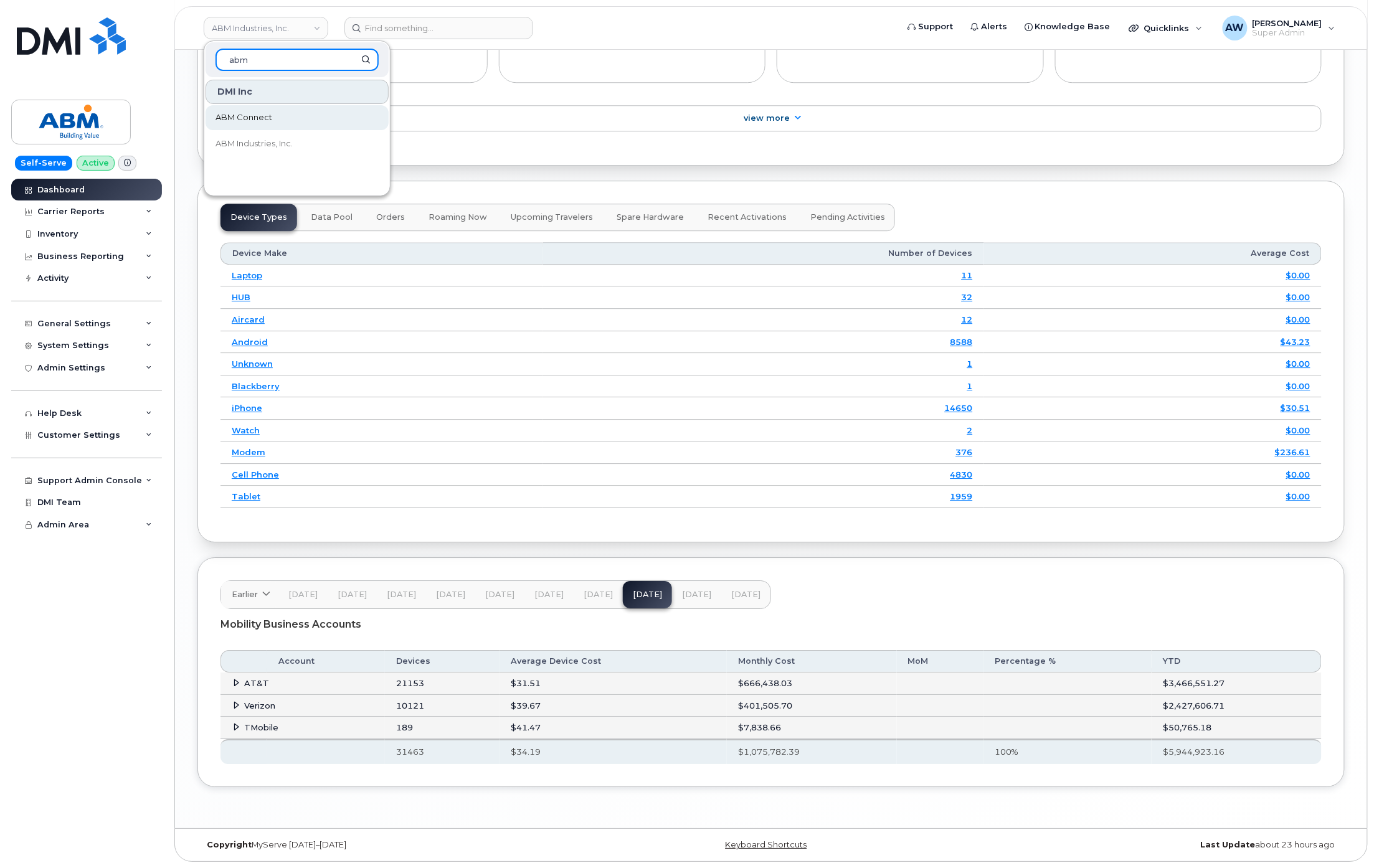
type input "abm"
click at [280, 125] on link "ABM Connect" at bounding box center [297, 118] width 183 height 25
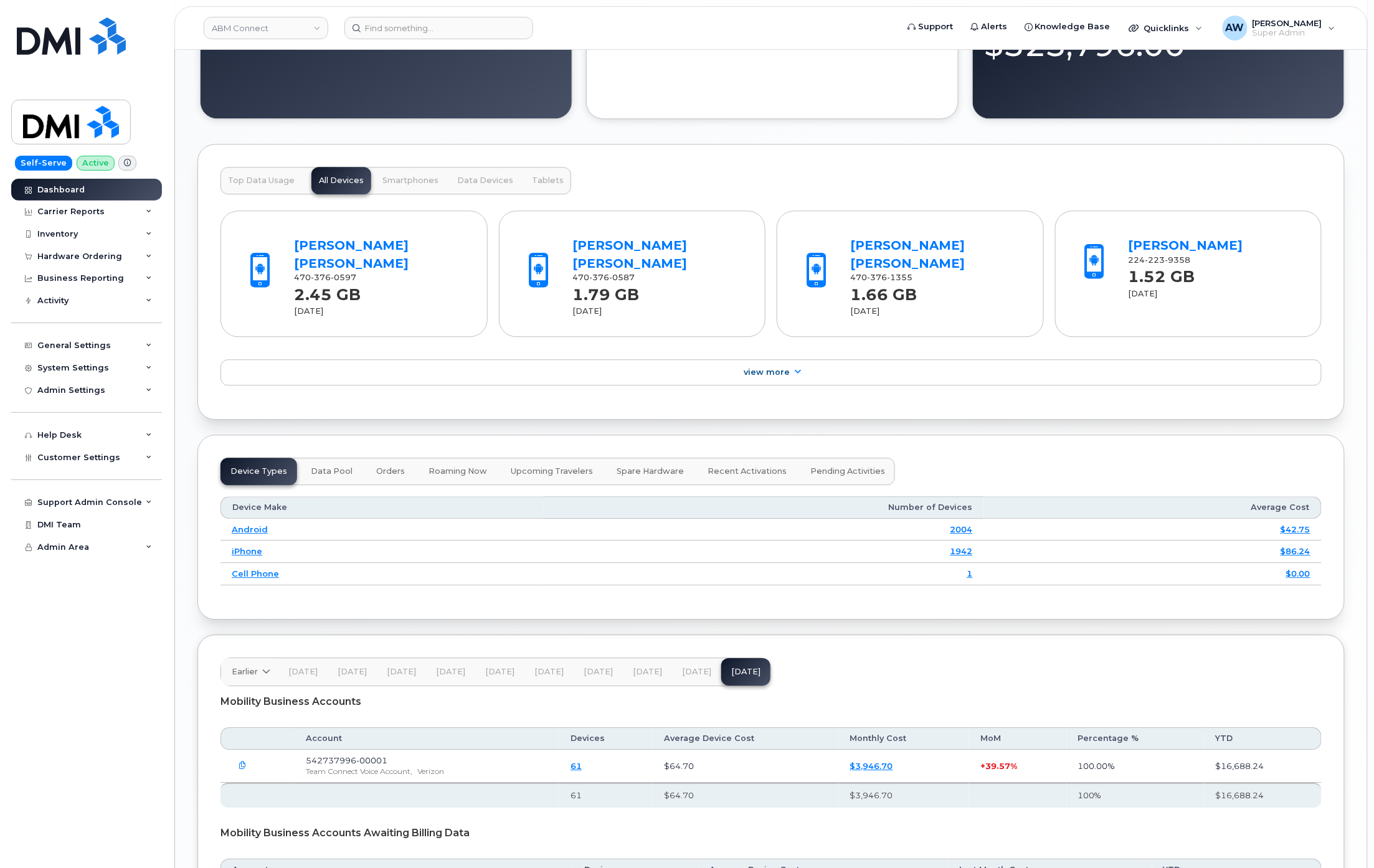
scroll to position [1393, 0]
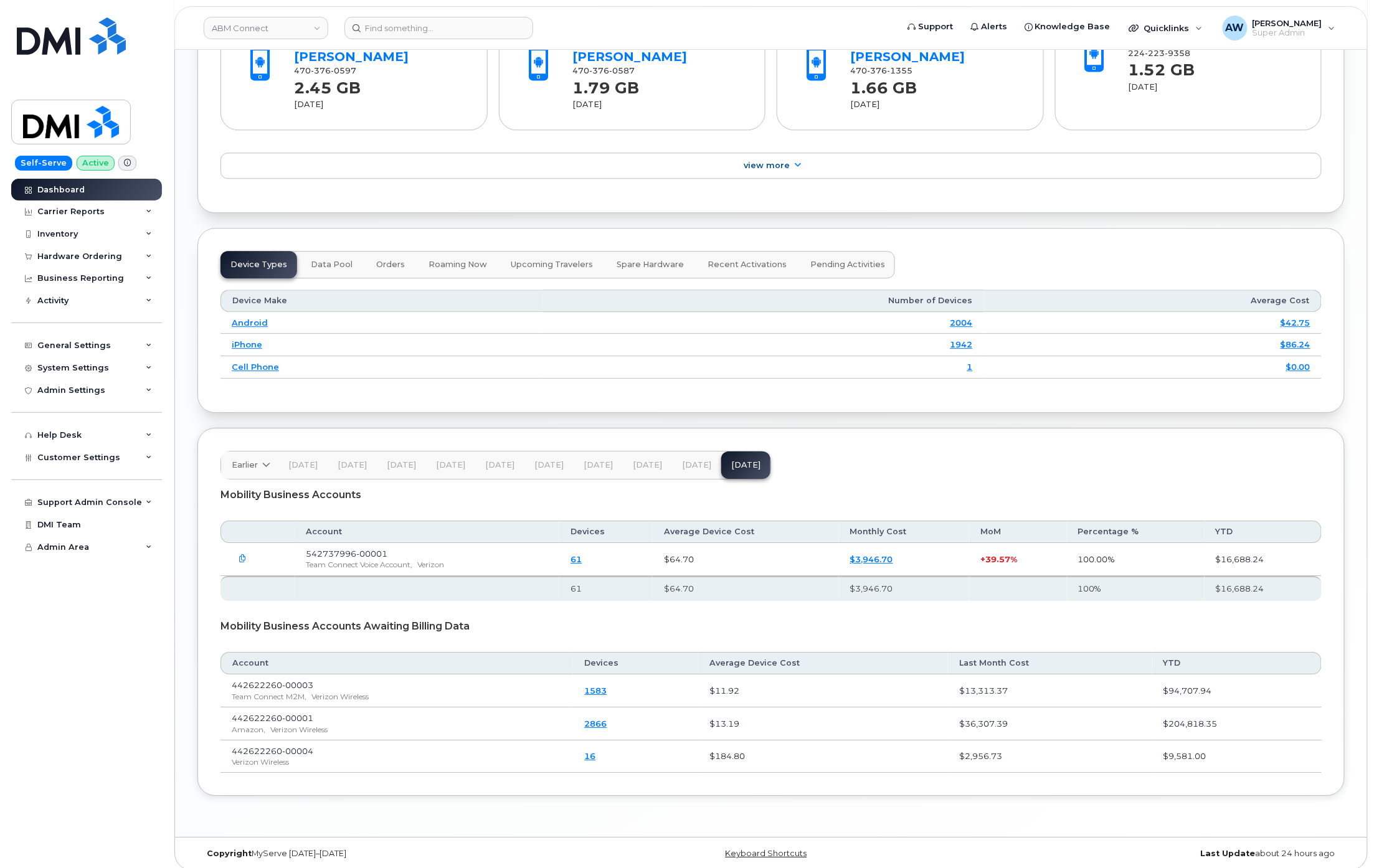
click at [694, 460] on button "[DATE]" at bounding box center [697, 466] width 49 height 28
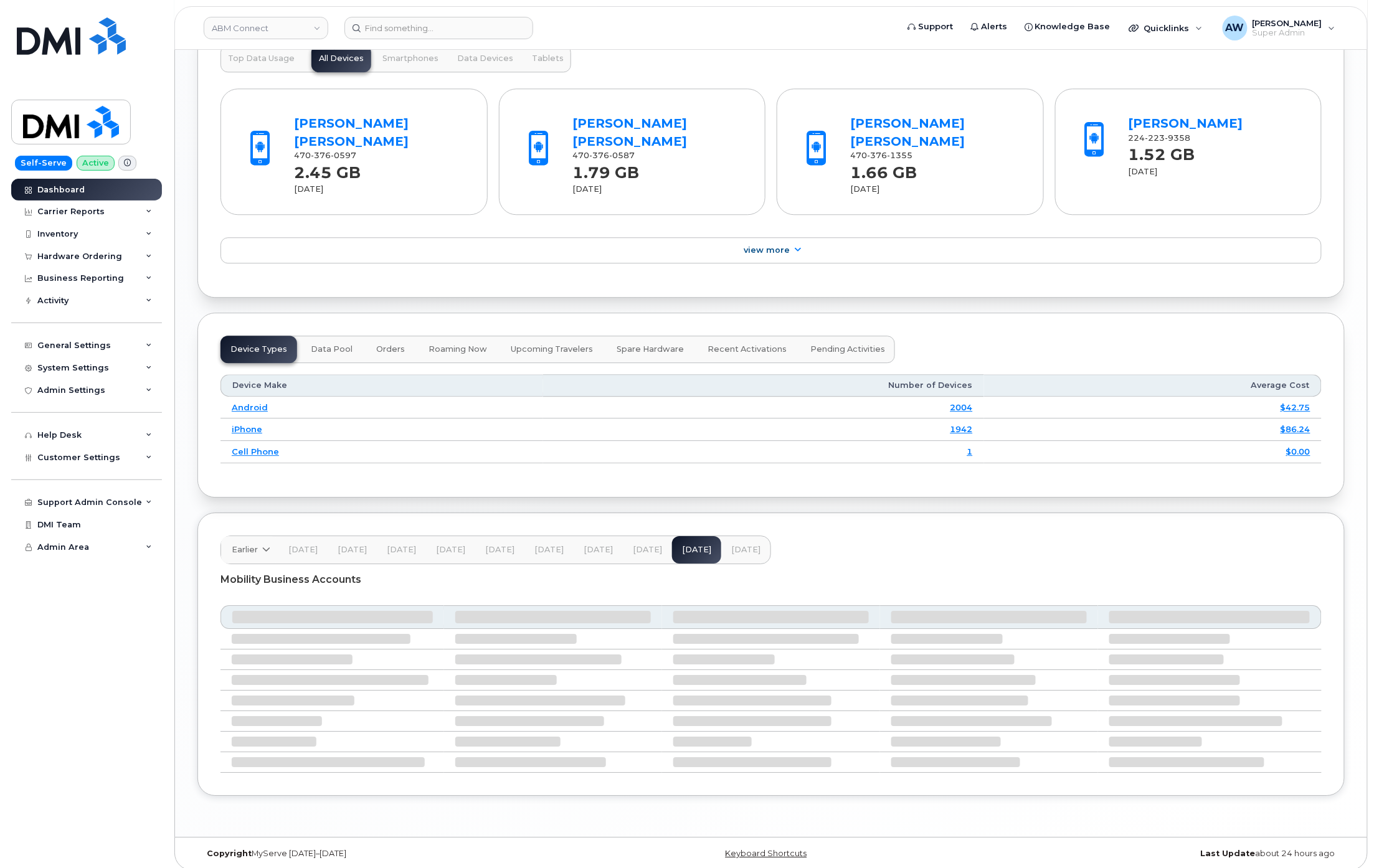
scroll to position [1320, 0]
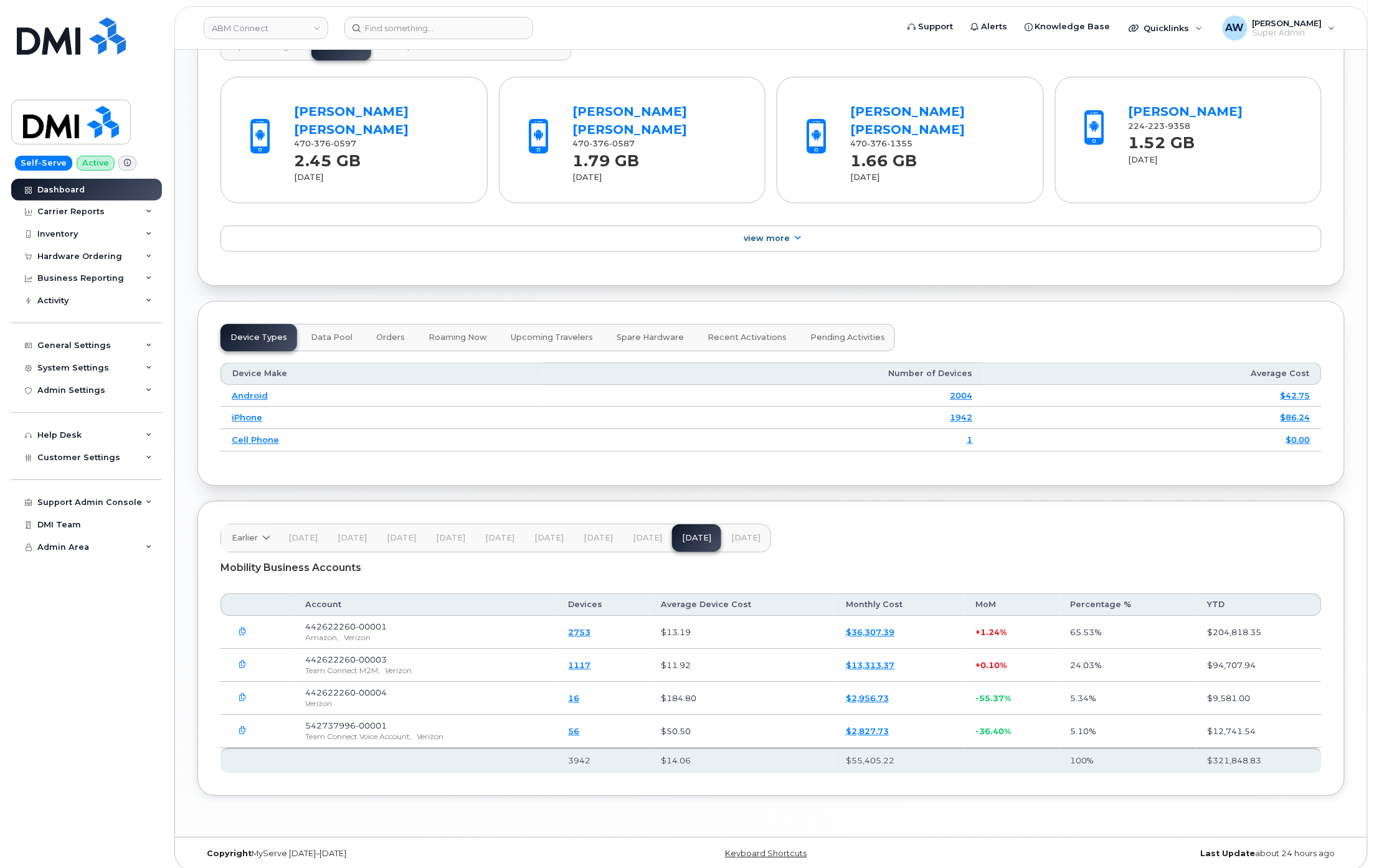
click at [643, 533] on span "[DATE]" at bounding box center [647, 538] width 30 height 10
click at [695, 536] on button "[DATE]" at bounding box center [697, 538] width 49 height 28
